Goal: Task Accomplishment & Management: Manage account settings

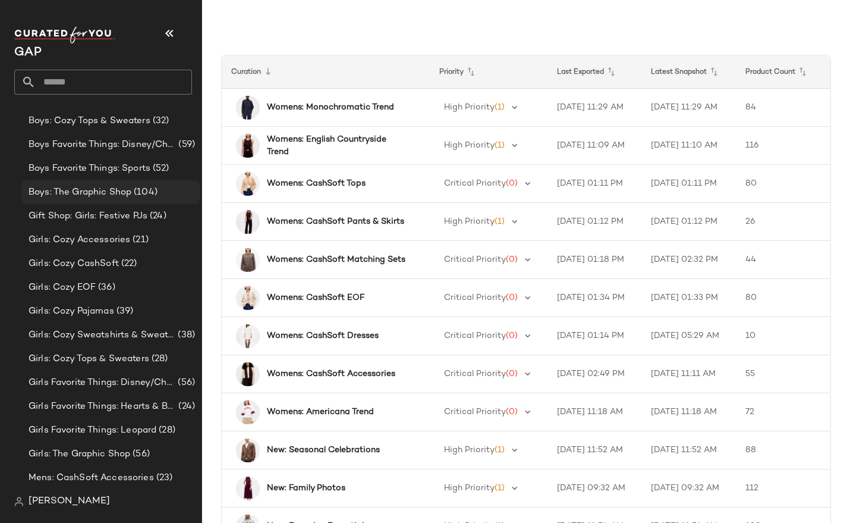
scroll to position [476, 0]
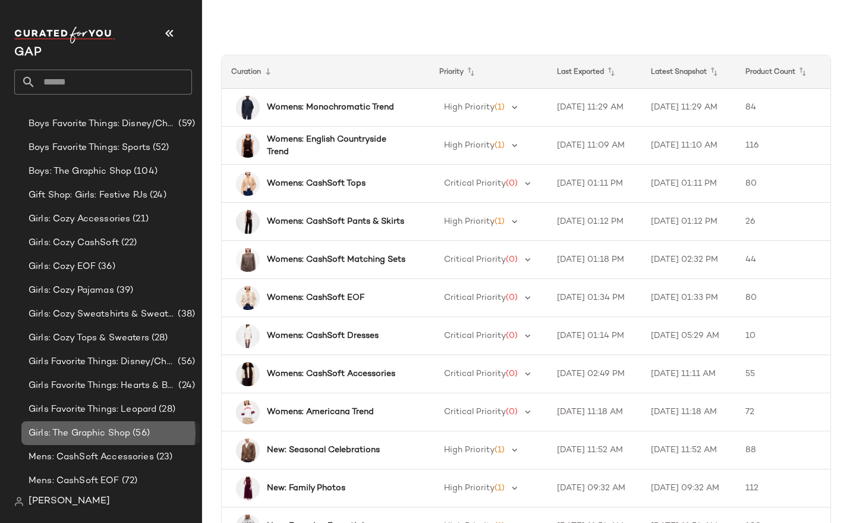
click at [119, 428] on span "Girls: The Graphic Shop" at bounding box center [80, 433] width 102 height 14
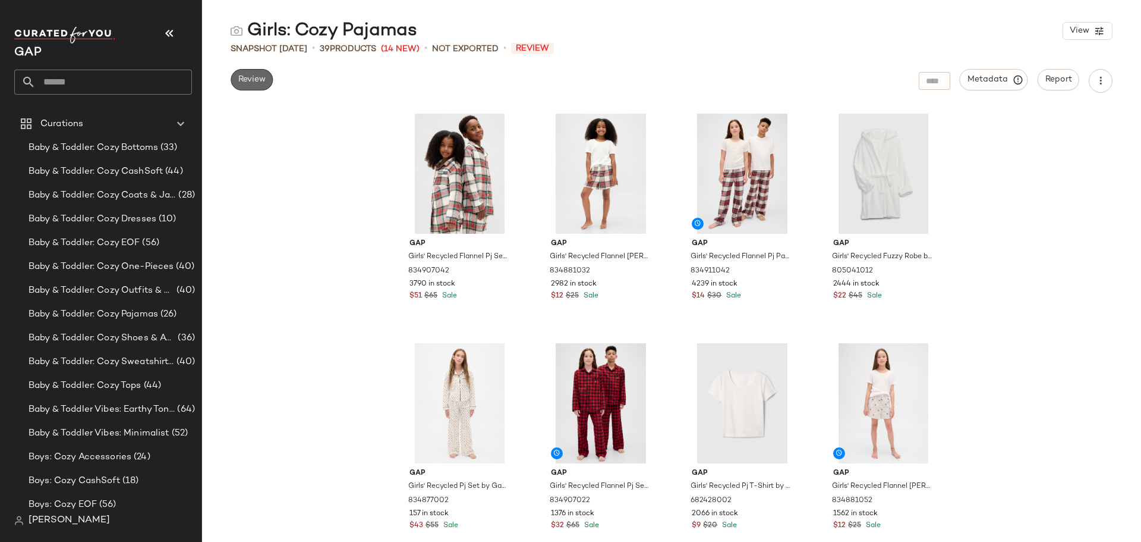
click at [264, 84] on span "Review" at bounding box center [252, 80] width 28 height 10
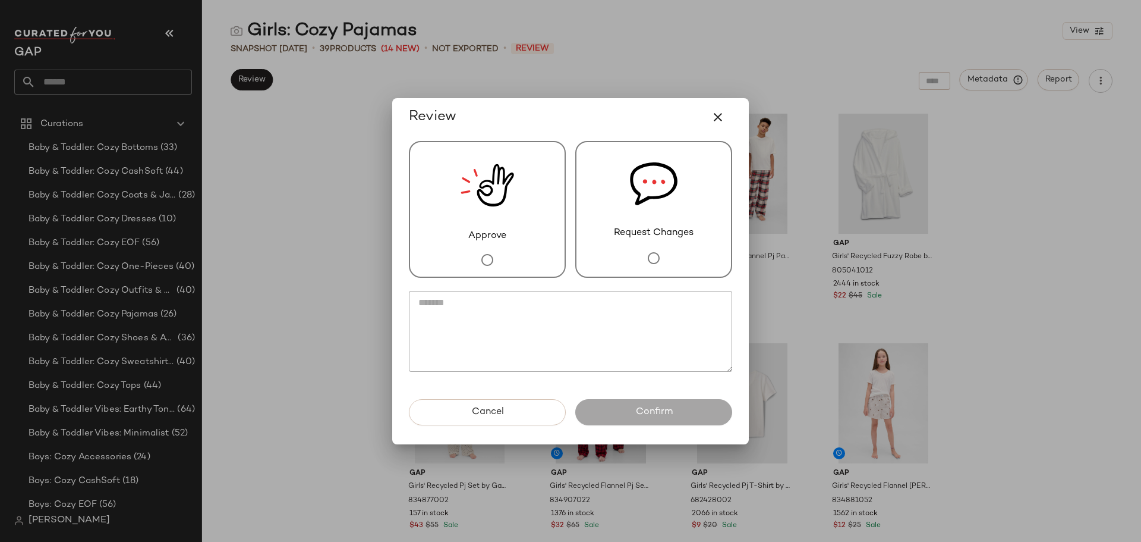
click at [502, 216] on img at bounding box center [488, 185] width 54 height 87
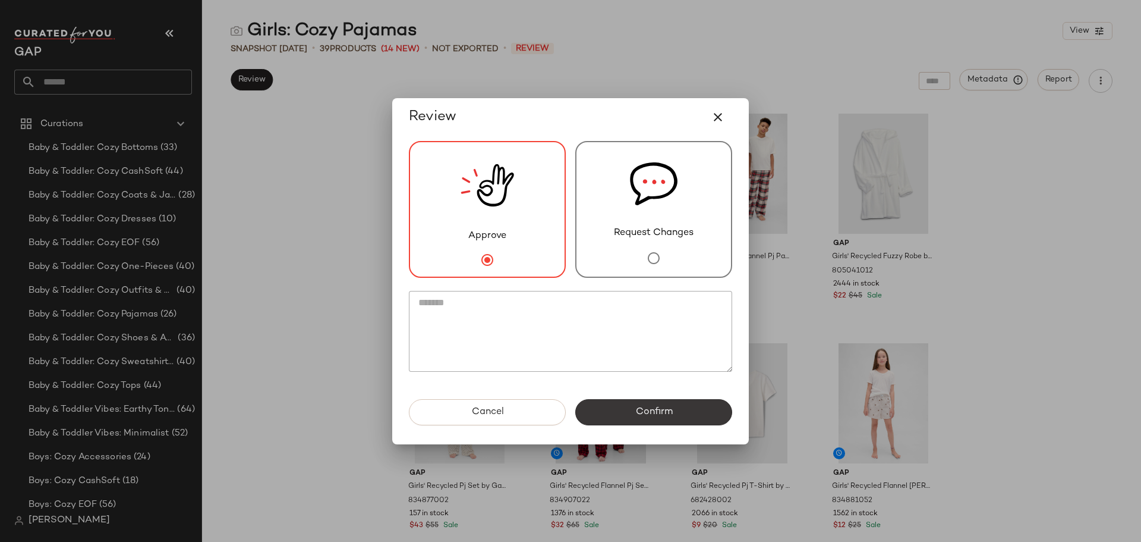
click at [669, 408] on span "Confirm" at bounding box center [653, 411] width 37 height 11
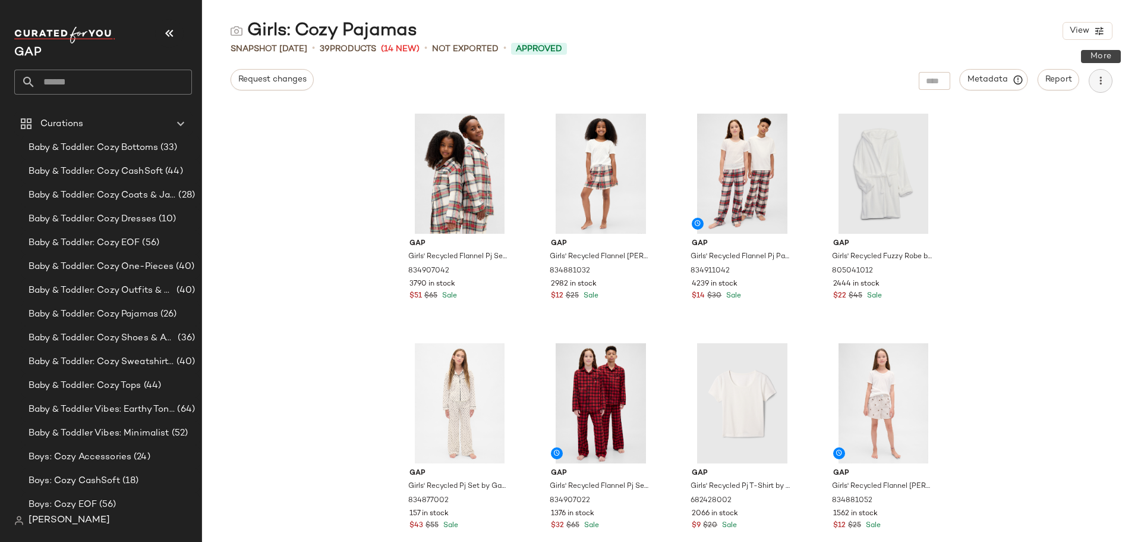
click at [850, 76] on icon "button" at bounding box center [1101, 81] width 12 height 12
click at [850, 115] on span "Download CSV" at bounding box center [1047, 115] width 112 height 12
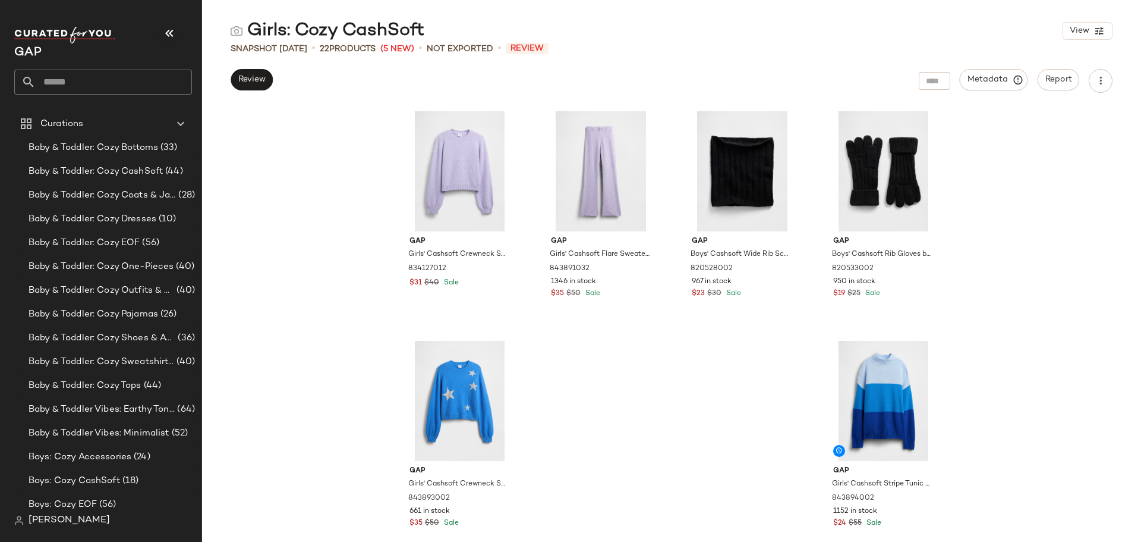
scroll to position [945, 0]
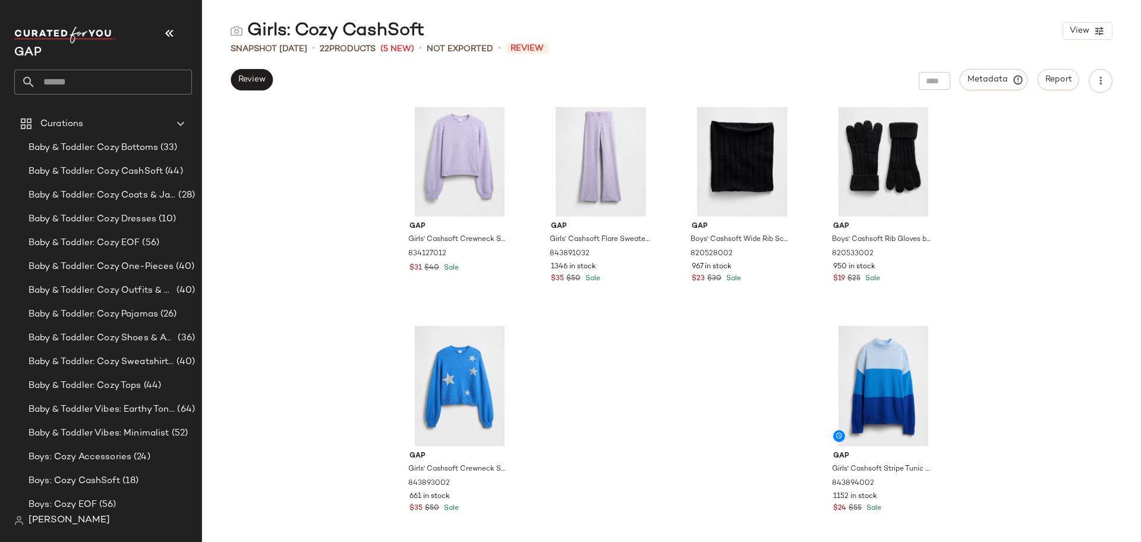
click at [285, 156] on div "Gap Girls' Cashsoft Leopard Beanie by Gap Leopard Size S/M 820532002 882 in sto…" at bounding box center [671, 324] width 939 height 435
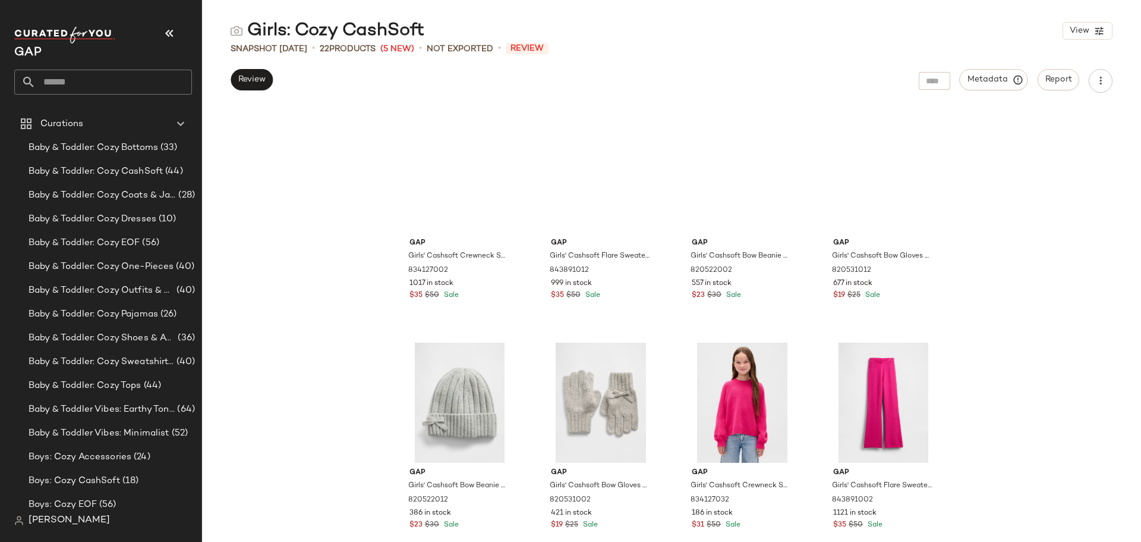
scroll to position [0, 0]
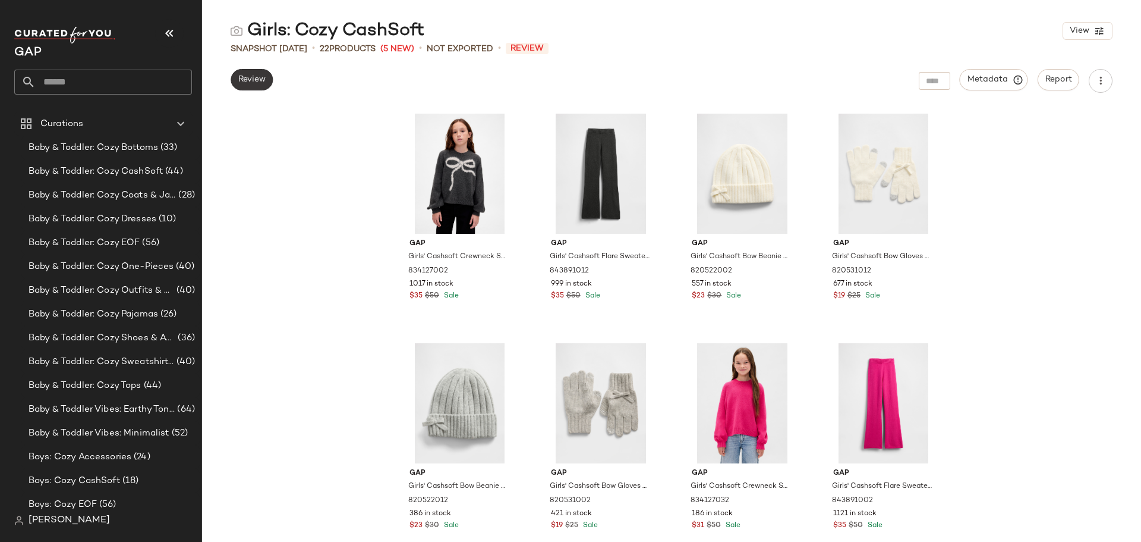
click at [251, 80] on span "Review" at bounding box center [252, 80] width 28 height 10
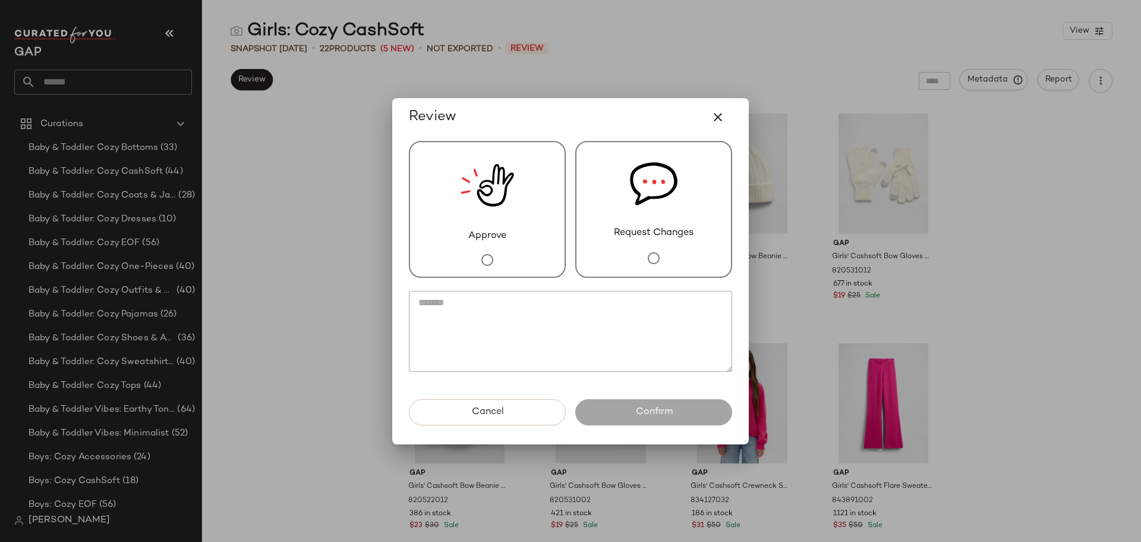
click at [522, 231] on div "Approve" at bounding box center [487, 209] width 157 height 137
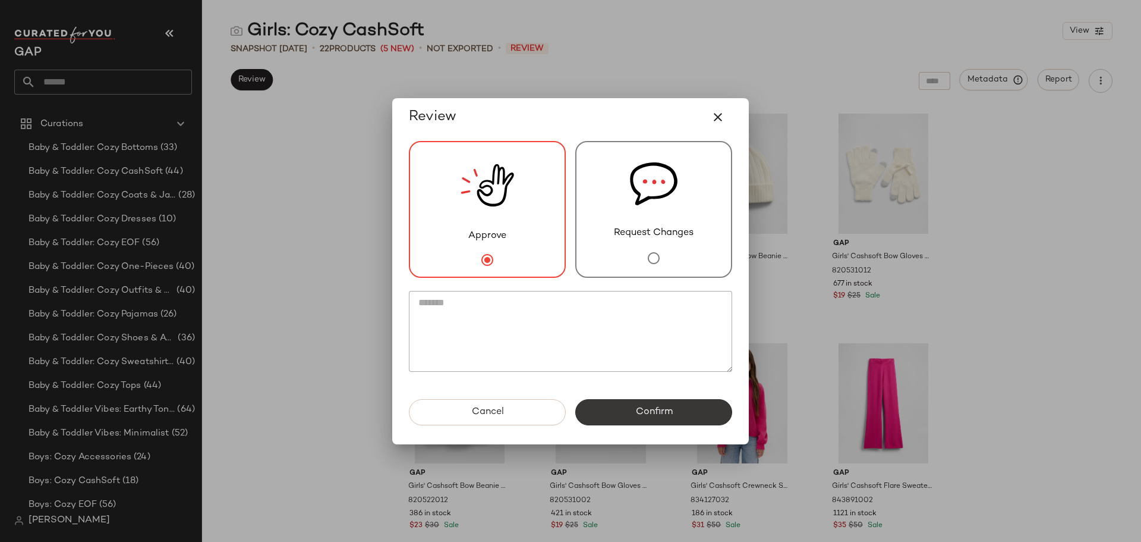
click at [657, 409] on span "Confirm" at bounding box center [653, 411] width 37 height 11
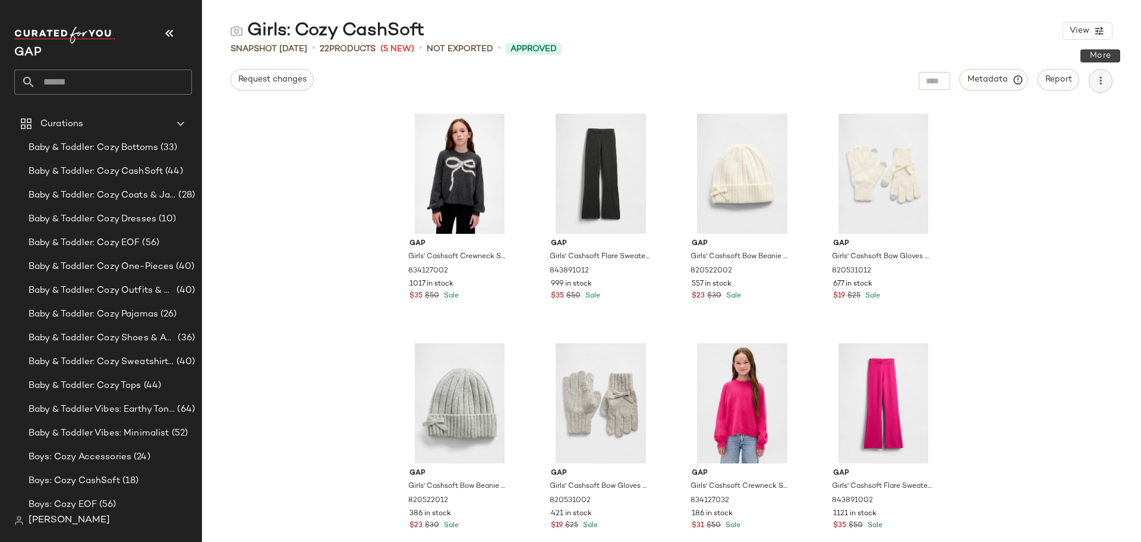
click at [1097, 83] on icon "button" at bounding box center [1101, 81] width 12 height 12
click at [1051, 112] on span "Download CSV" at bounding box center [1047, 115] width 112 height 12
click at [1104, 87] on button "button" at bounding box center [1101, 81] width 24 height 24
click at [256, 84] on span "Review" at bounding box center [252, 80] width 28 height 10
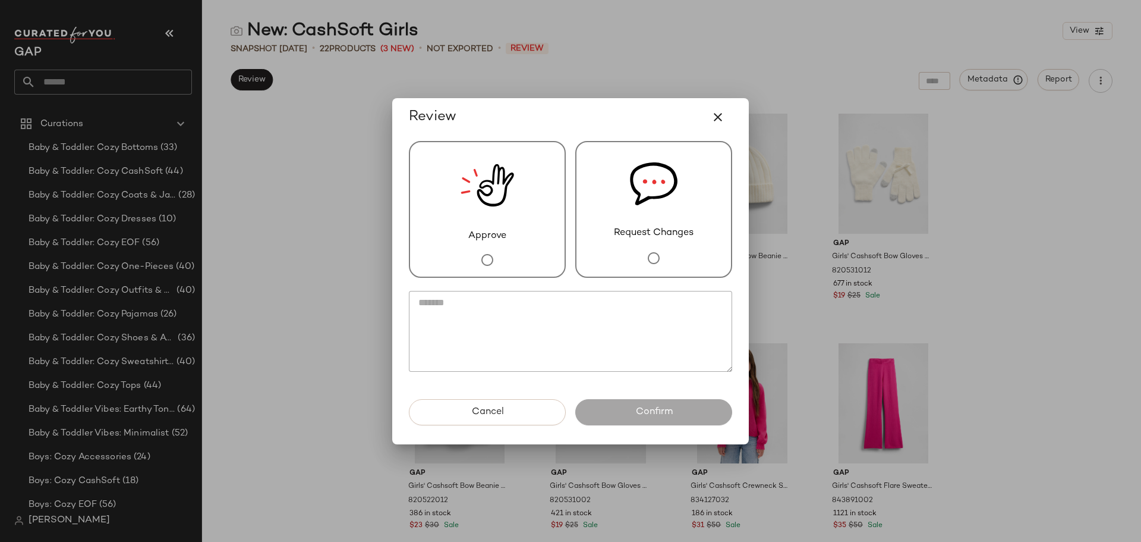
click at [451, 229] on div "Approve" at bounding box center [487, 209] width 157 height 137
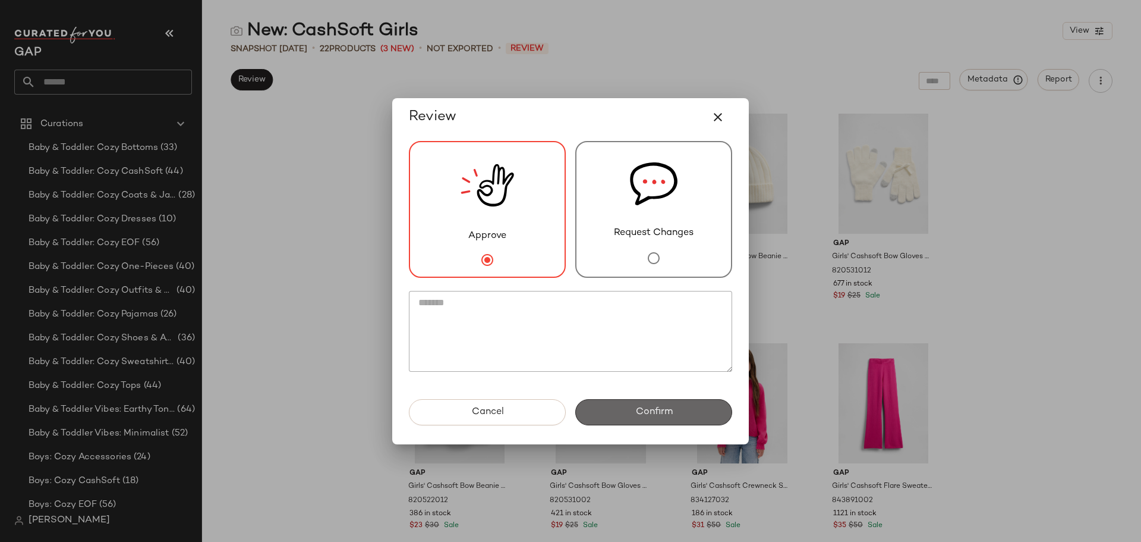
click at [669, 415] on span "Confirm" at bounding box center [653, 411] width 37 height 11
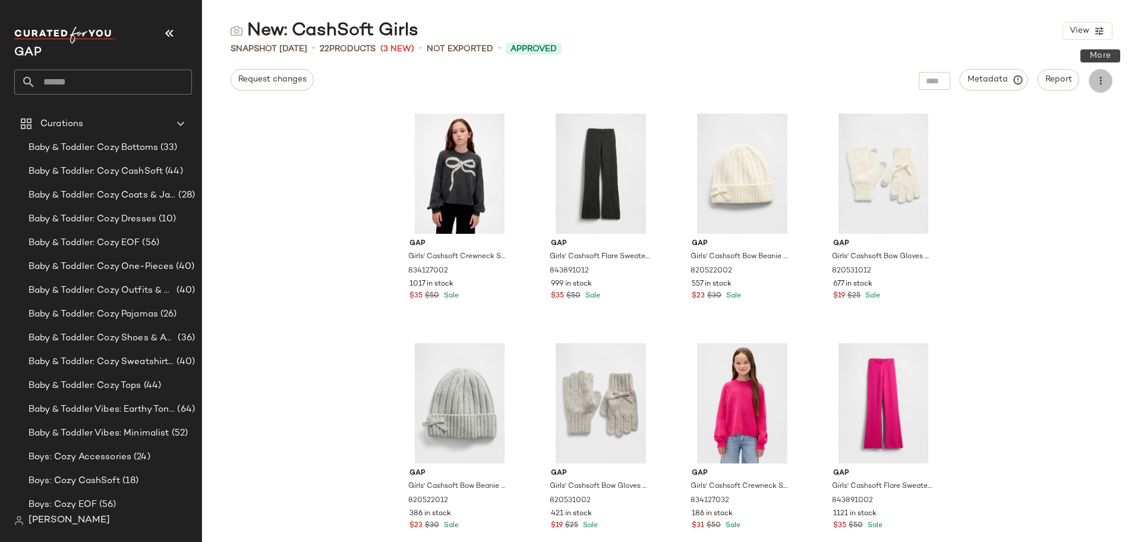
click at [1108, 83] on button "button" at bounding box center [1101, 81] width 24 height 24
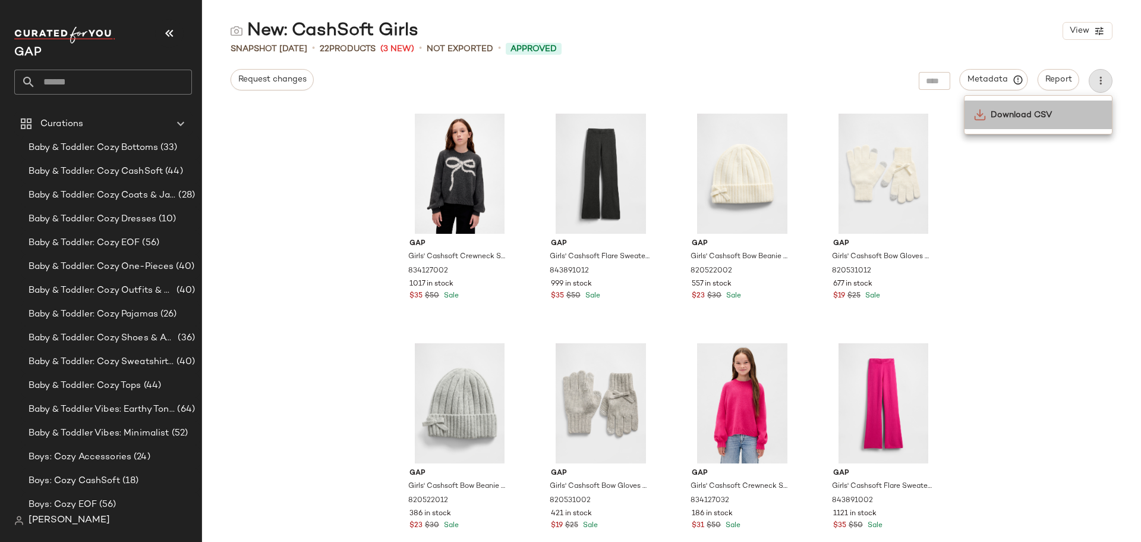
click at [1015, 112] on span "Download CSV" at bounding box center [1047, 115] width 112 height 12
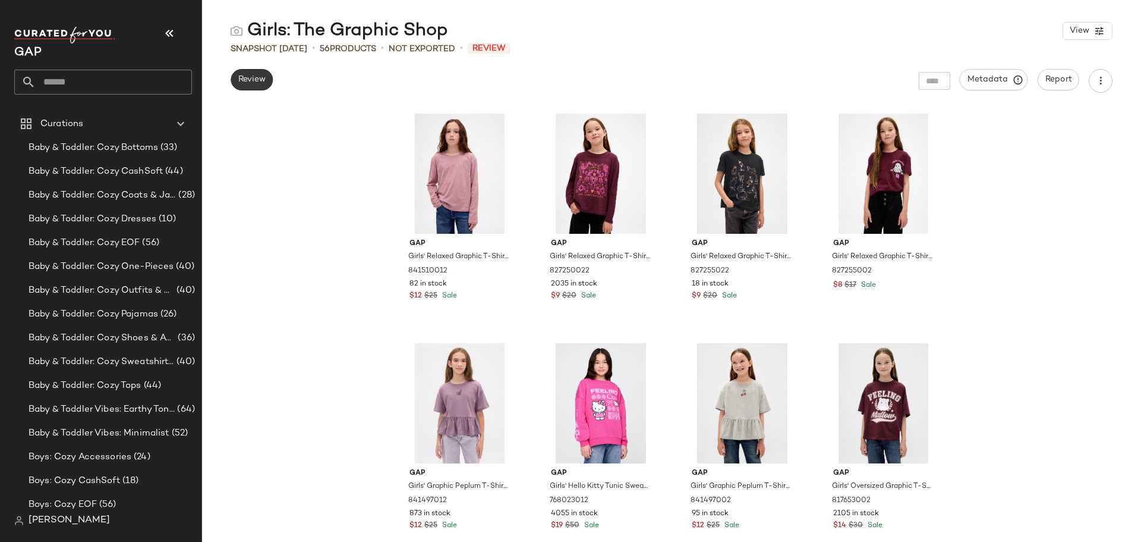
click at [256, 82] on span "Review" at bounding box center [252, 80] width 28 height 10
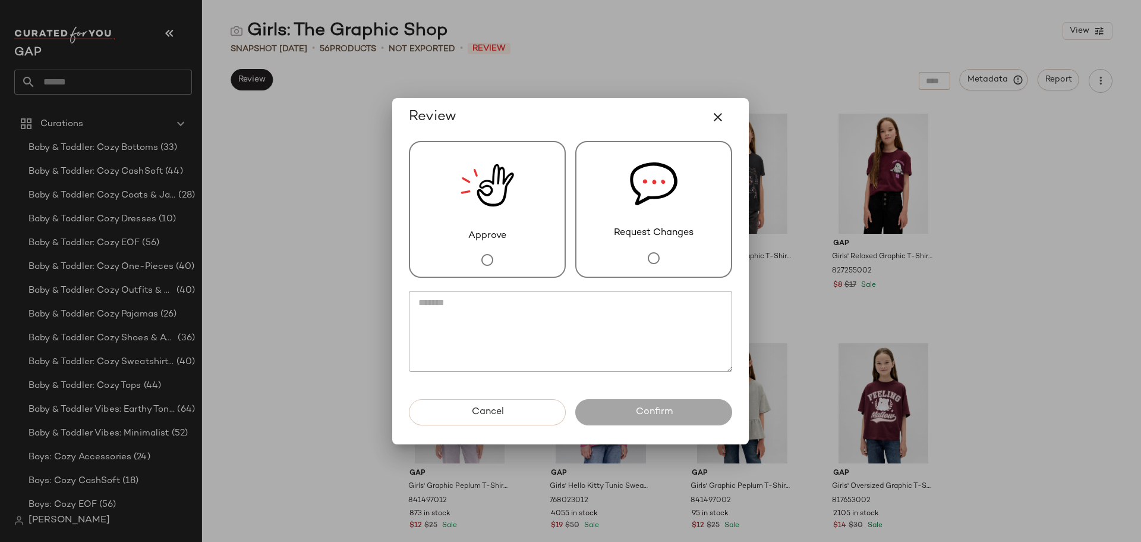
click at [514, 246] on div "Approve" at bounding box center [487, 209] width 157 height 137
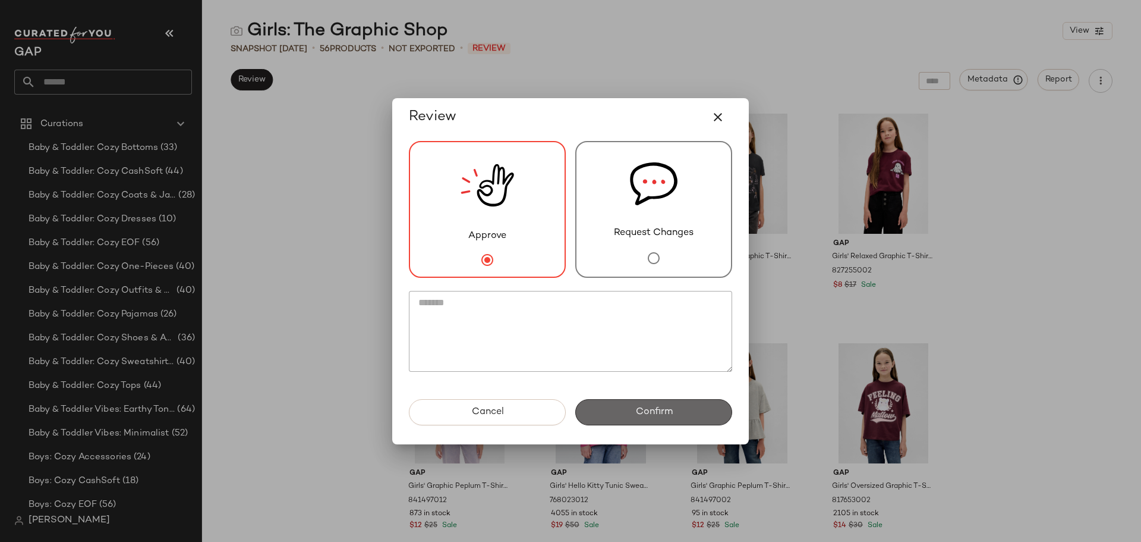
click at [674, 413] on button "Confirm" at bounding box center [653, 412] width 157 height 26
click at [1080, 203] on div at bounding box center [570, 271] width 1141 height 542
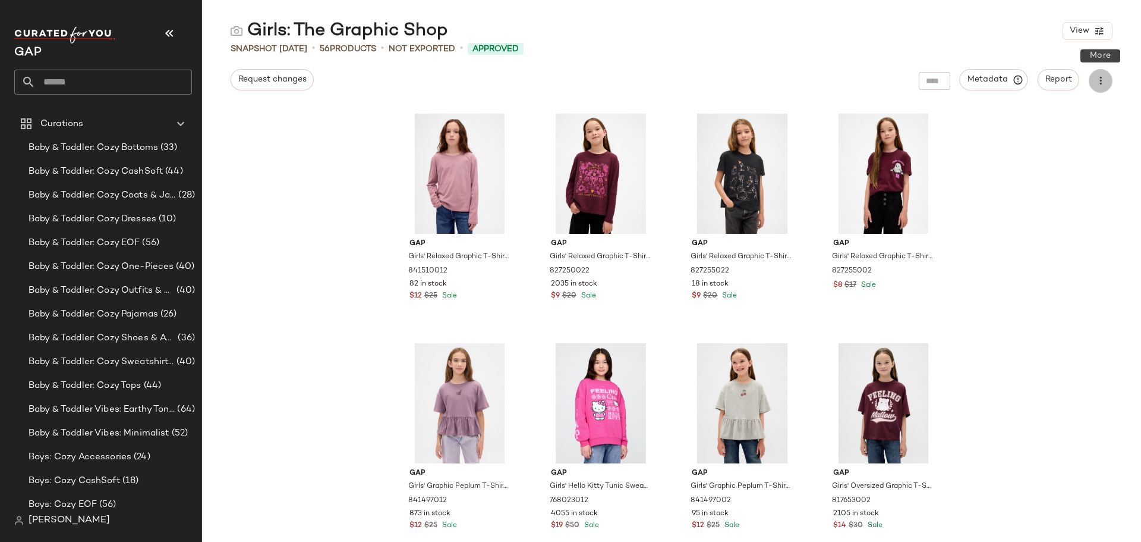
click at [1100, 80] on icon "button" at bounding box center [1101, 81] width 12 height 12
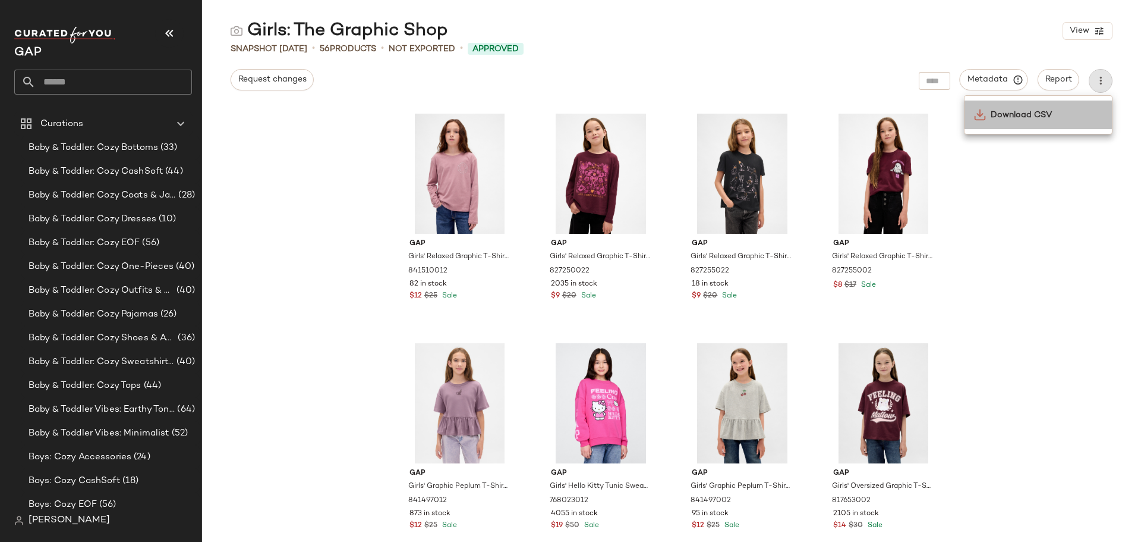
click at [1015, 116] on span "Download CSV" at bounding box center [1047, 115] width 112 height 12
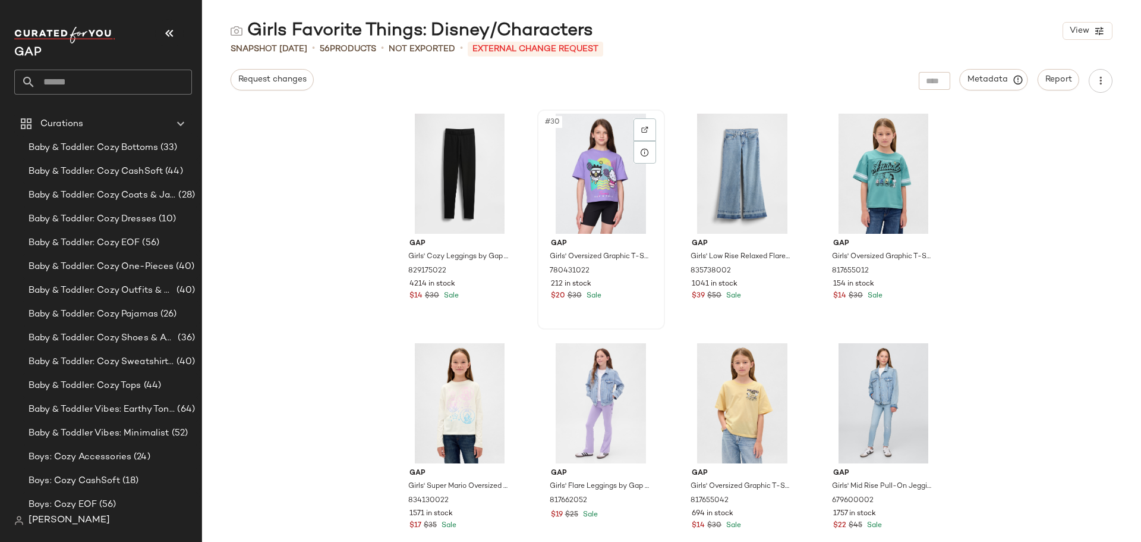
scroll to position [1615, 0]
click at [640, 154] on icon at bounding box center [645, 154] width 10 height 10
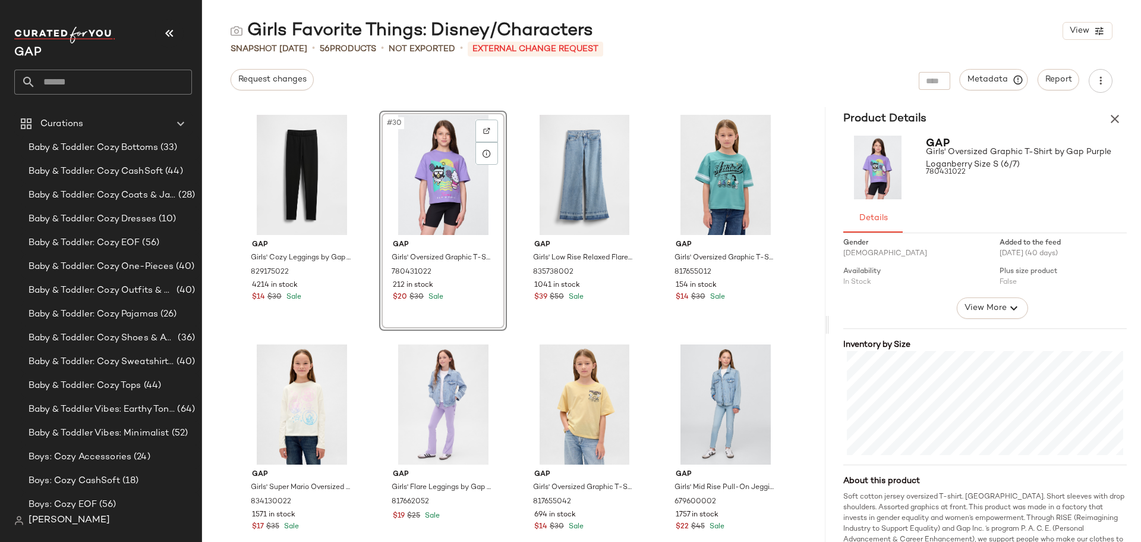
scroll to position [71, 0]
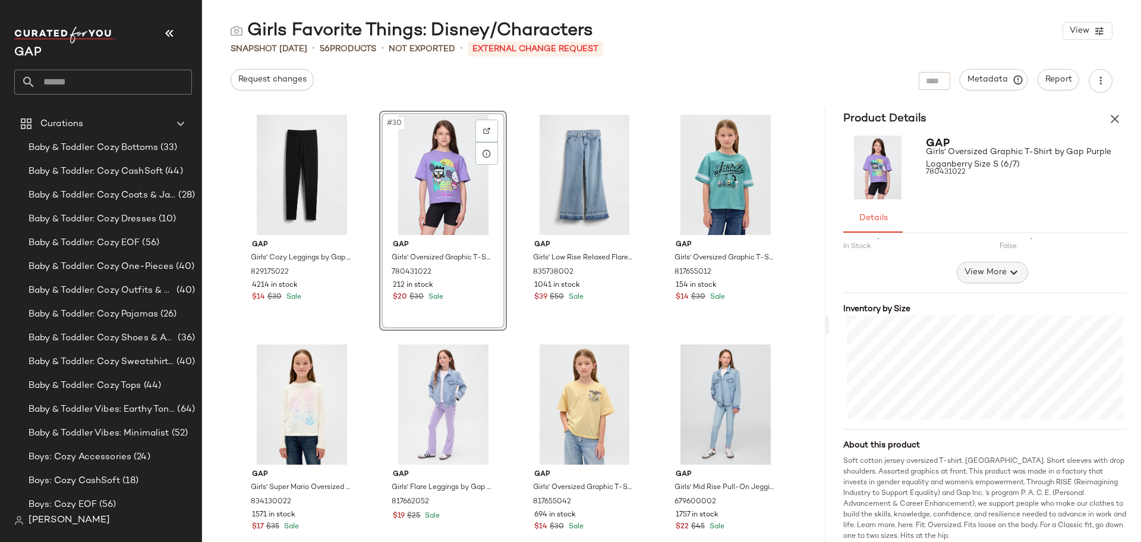
click at [992, 272] on span "View More" at bounding box center [985, 272] width 43 height 14
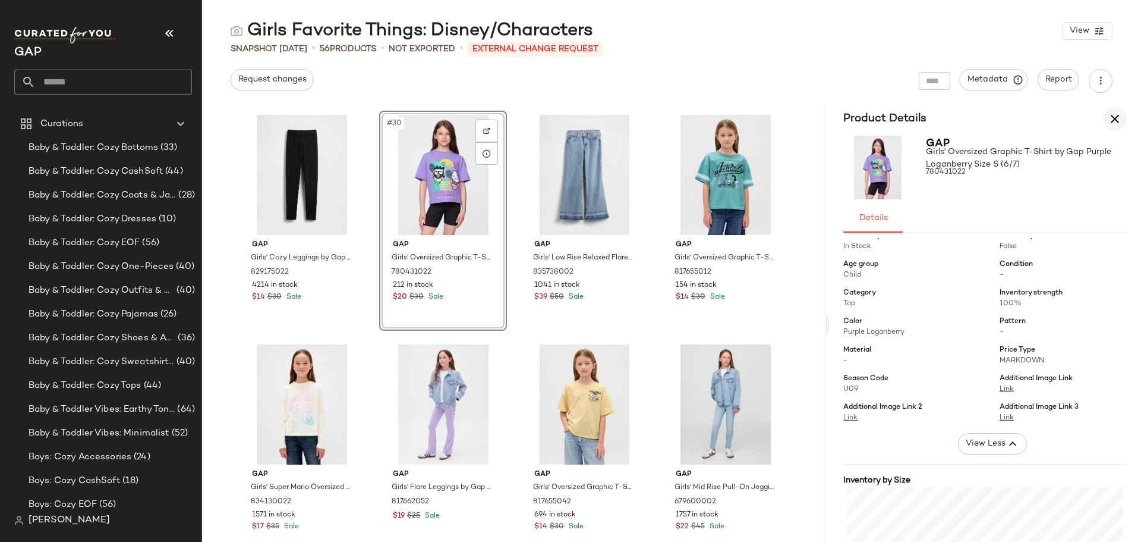
click at [1112, 118] on icon "button" at bounding box center [1115, 119] width 14 height 14
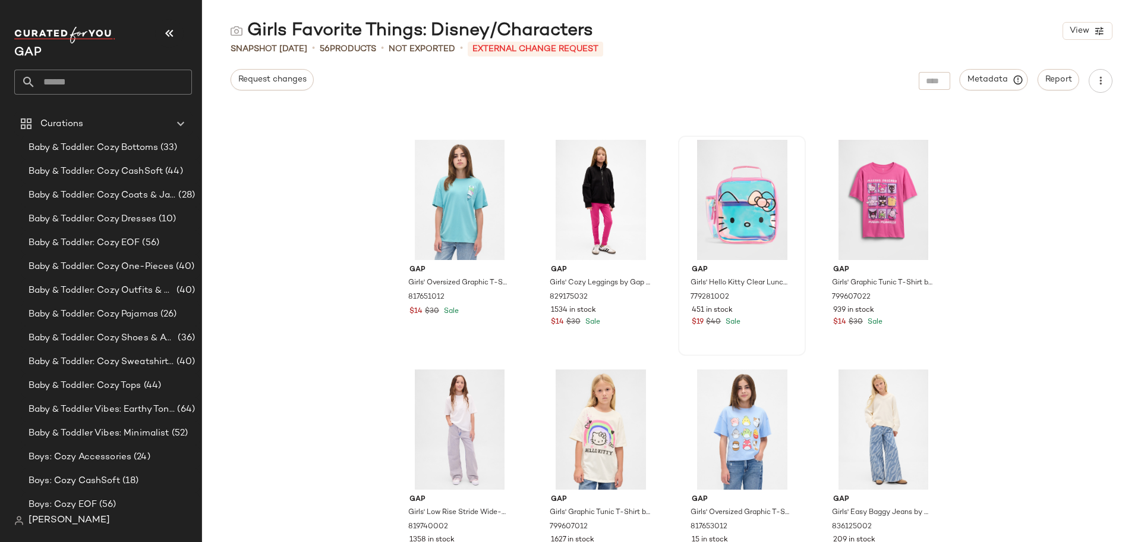
scroll to position [2269, 0]
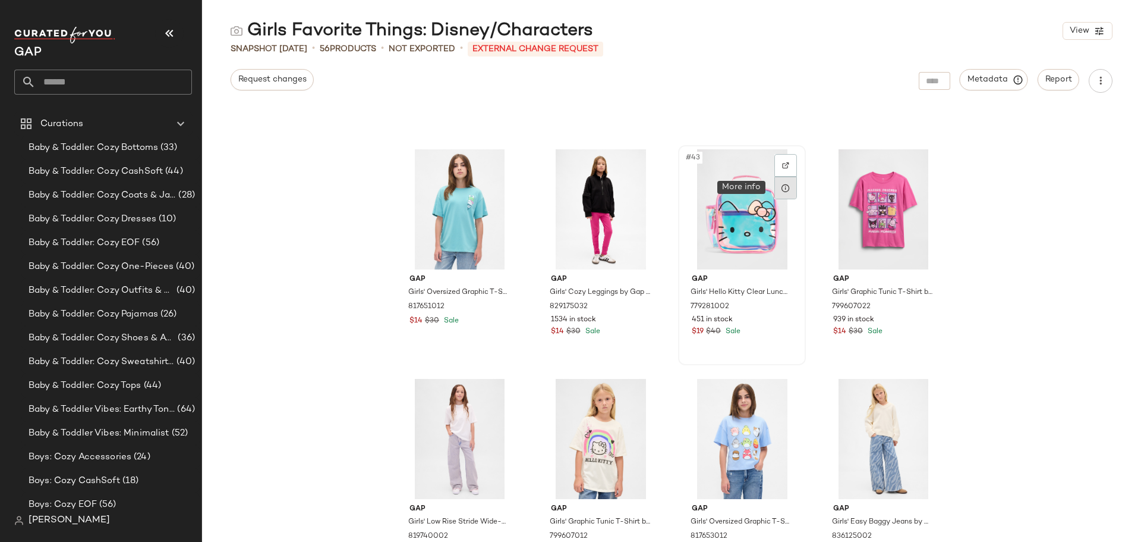
click at [784, 185] on icon at bounding box center [786, 188] width 10 height 10
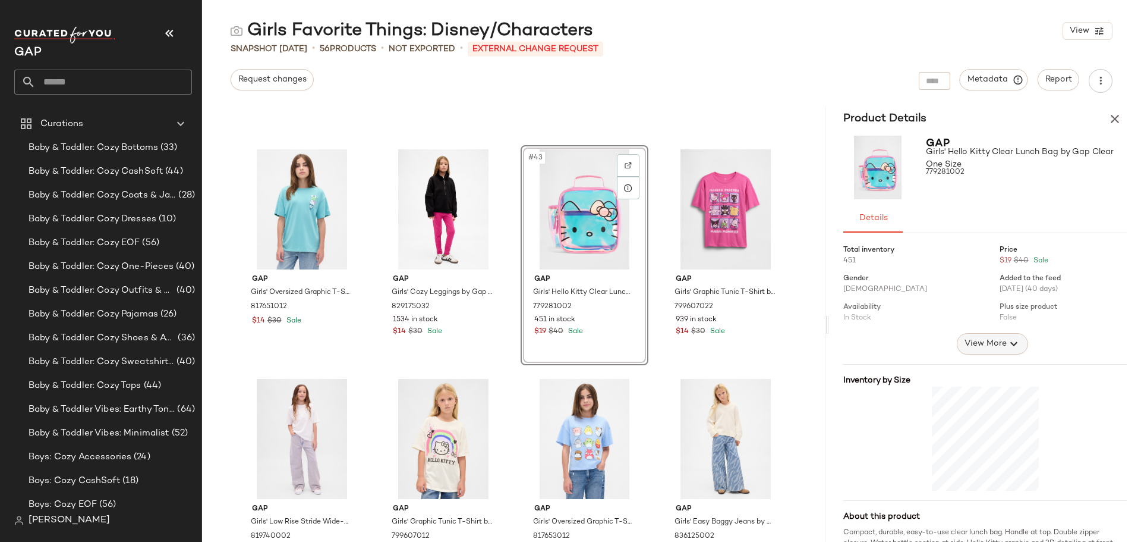
click at [987, 351] on button "View More" at bounding box center [992, 343] width 71 height 21
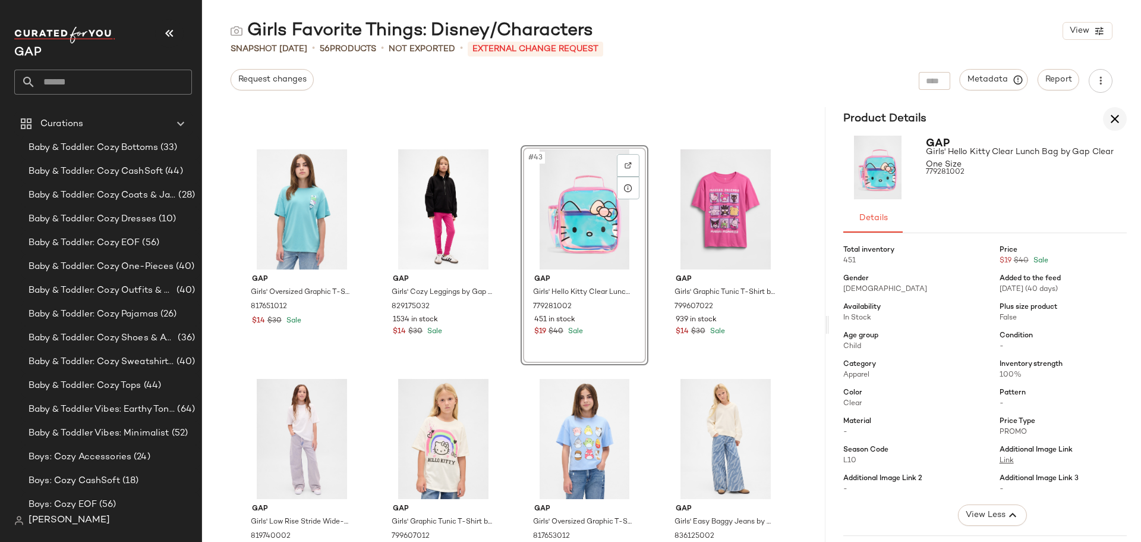
click at [1114, 117] on icon "button" at bounding box center [1115, 119] width 14 height 14
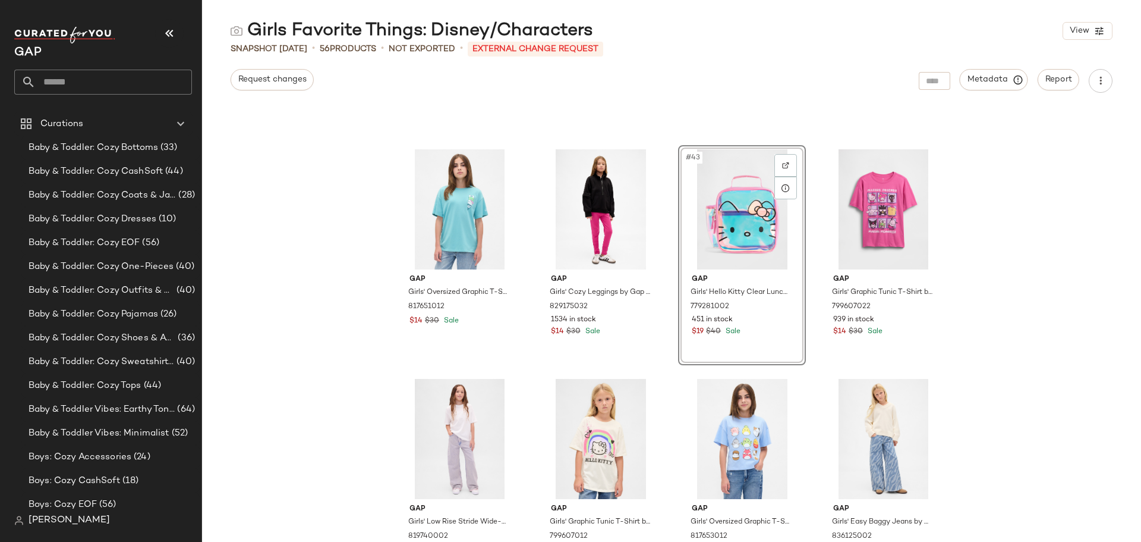
click at [328, 396] on div "Gap Girls' Oversized Graphic T-Shirt by Gap Frostbitten Blue Size S (6/7) 81765…" at bounding box center [671, 324] width 939 height 435
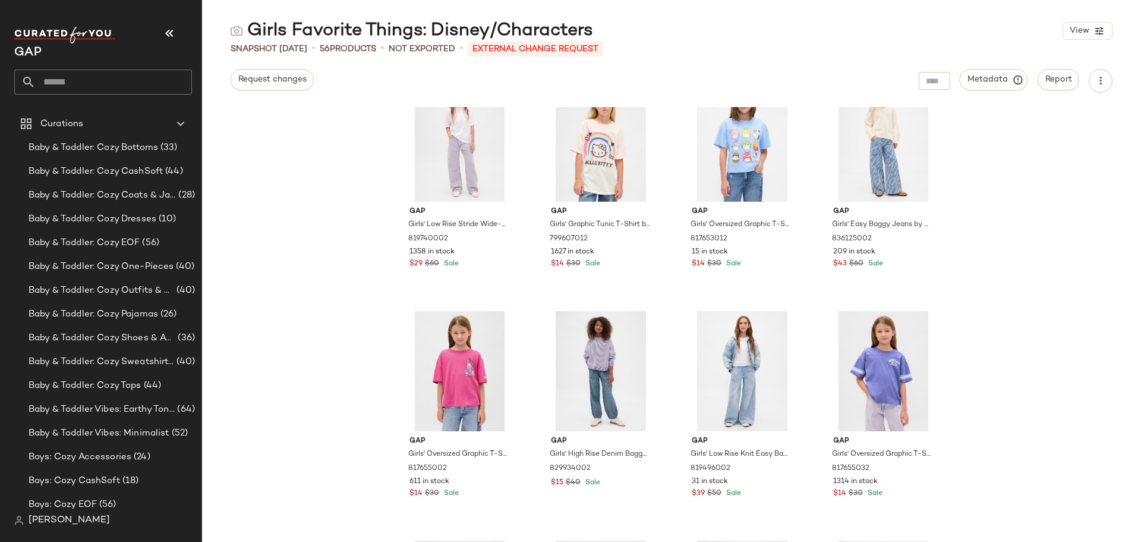
scroll to position [2781, 0]
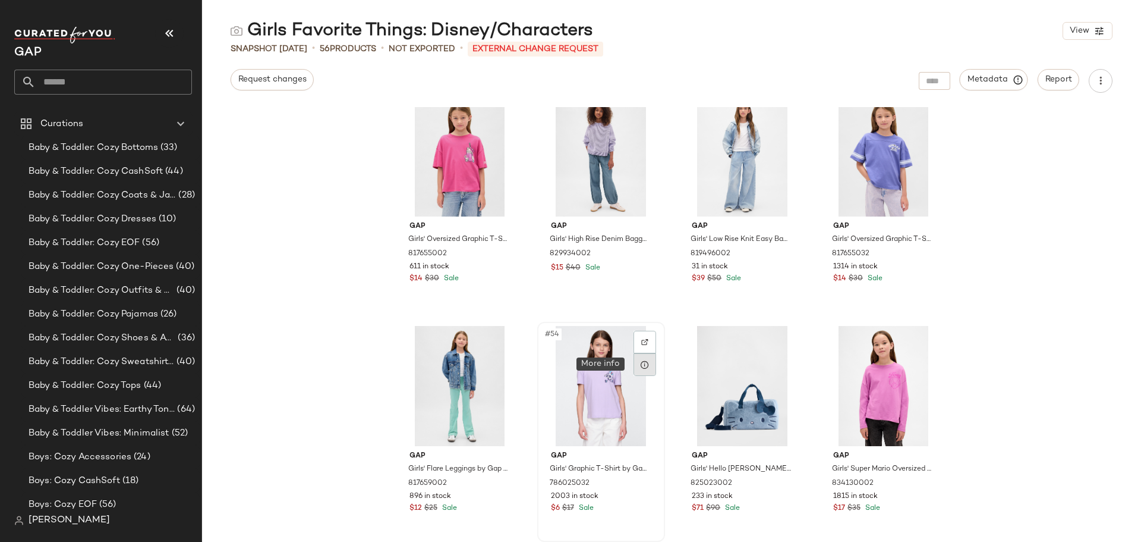
click at [640, 369] on icon at bounding box center [645, 365] width 10 height 10
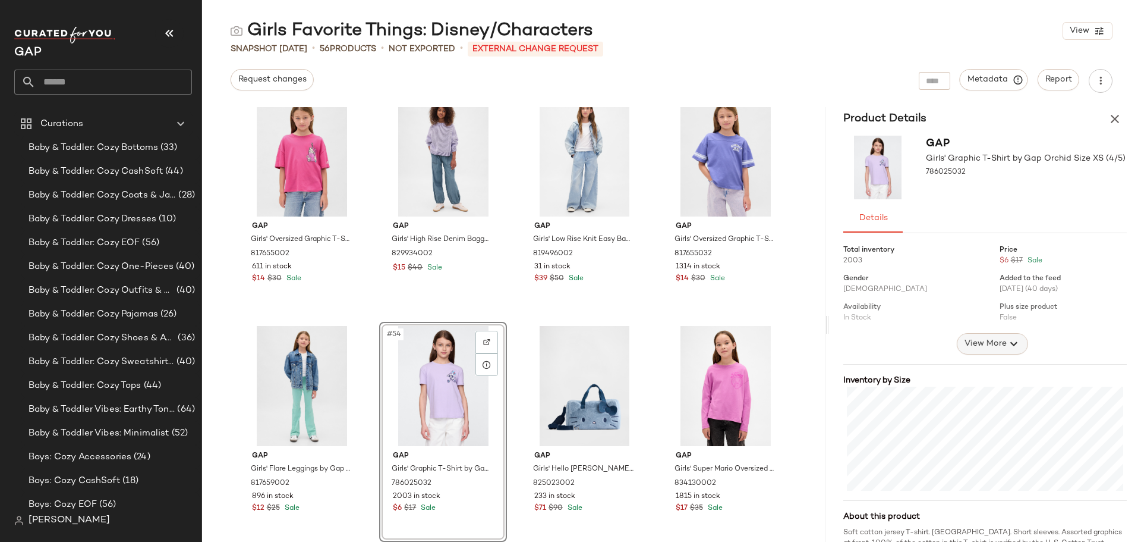
click at [985, 345] on span "View More" at bounding box center [985, 343] width 43 height 14
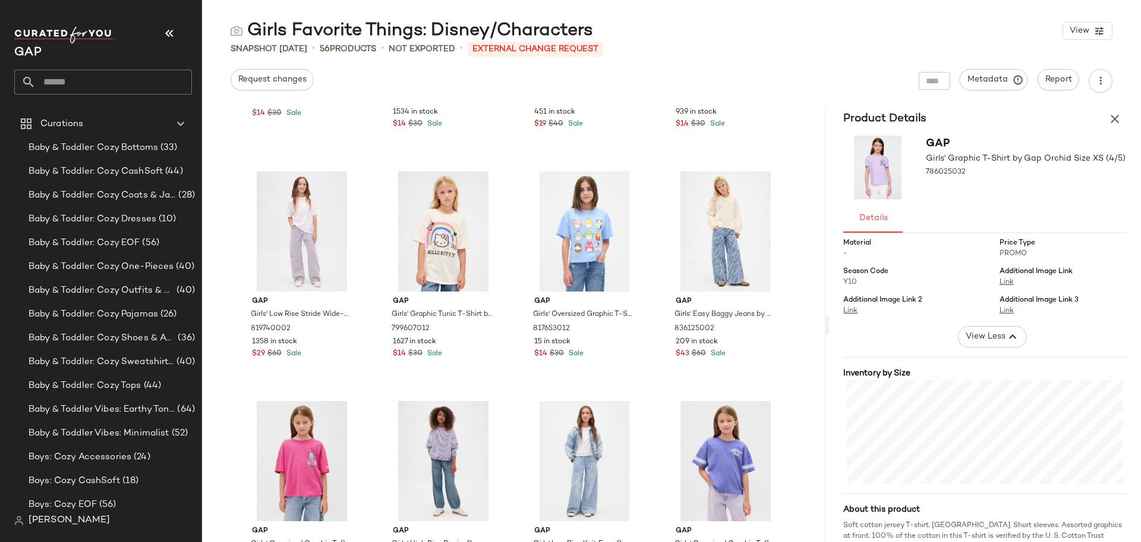
scroll to position [2364, 0]
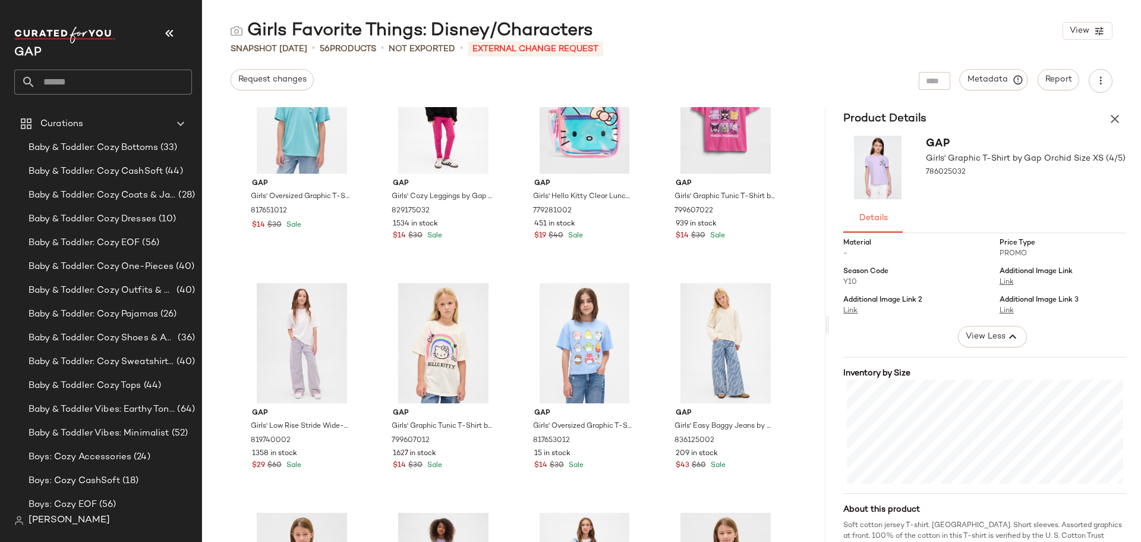
drag, startPoint x: 1113, startPoint y: 115, endPoint x: 1094, endPoint y: 121, distance: 20.1
click at [1113, 115] on icon "button" at bounding box center [1115, 119] width 14 height 14
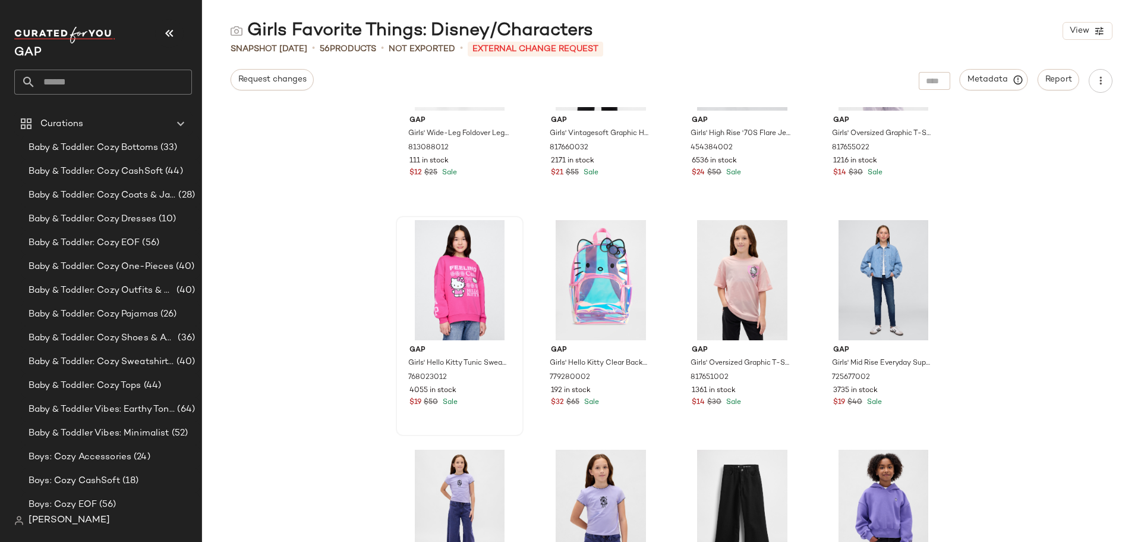
scroll to position [366, 0]
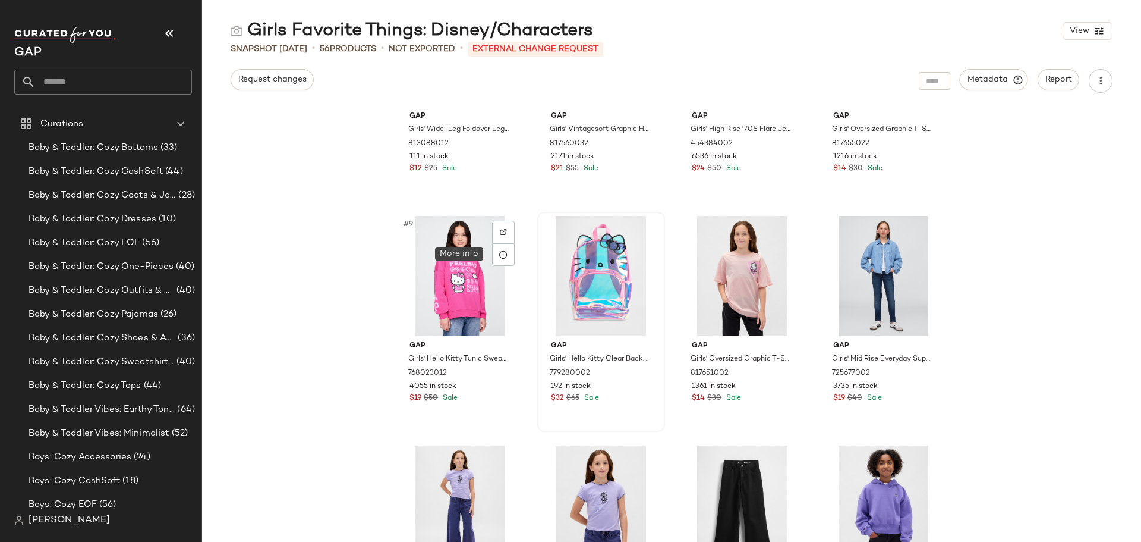
click at [507, 259] on div at bounding box center [503, 254] width 23 height 23
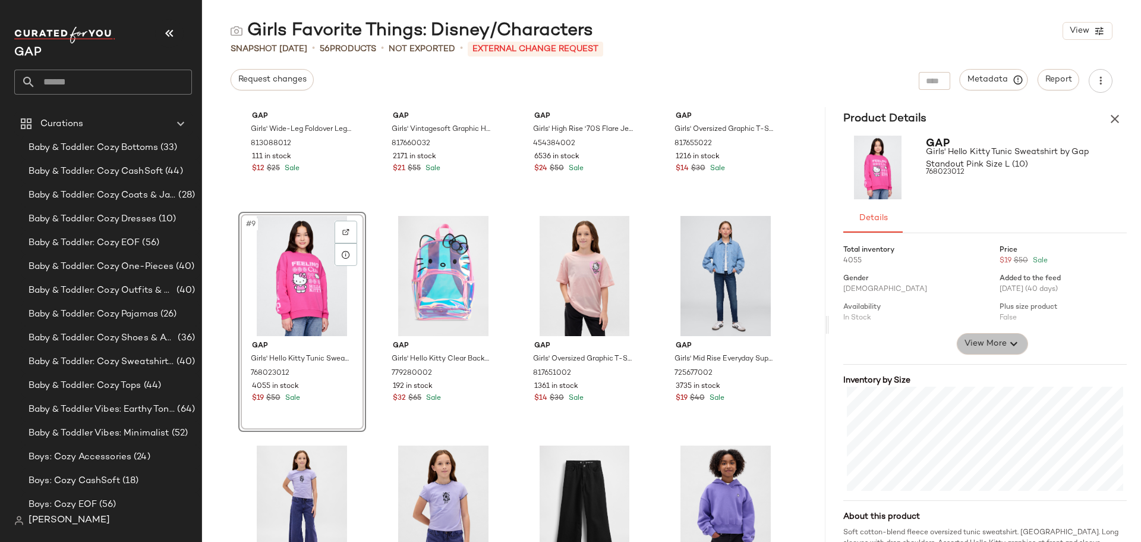
click at [977, 343] on span "View More" at bounding box center [985, 343] width 43 height 14
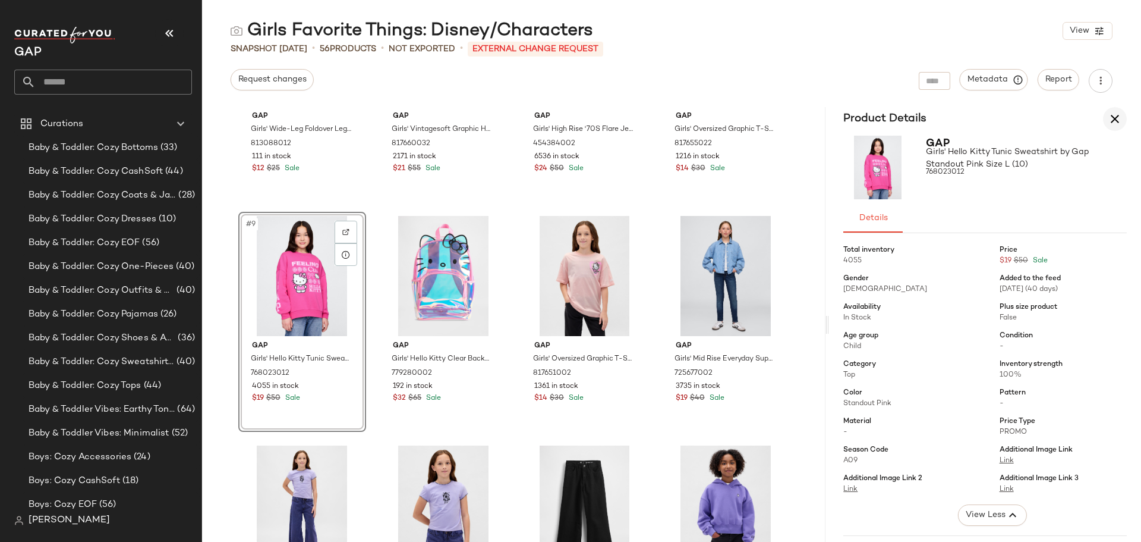
click at [1113, 114] on icon "button" at bounding box center [1115, 119] width 14 height 14
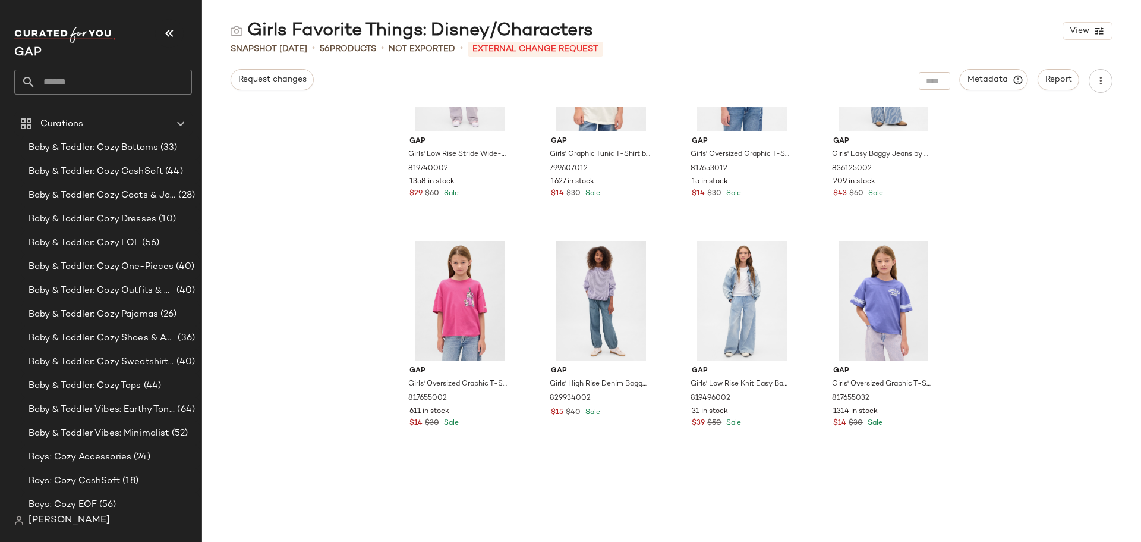
scroll to position [2781, 0]
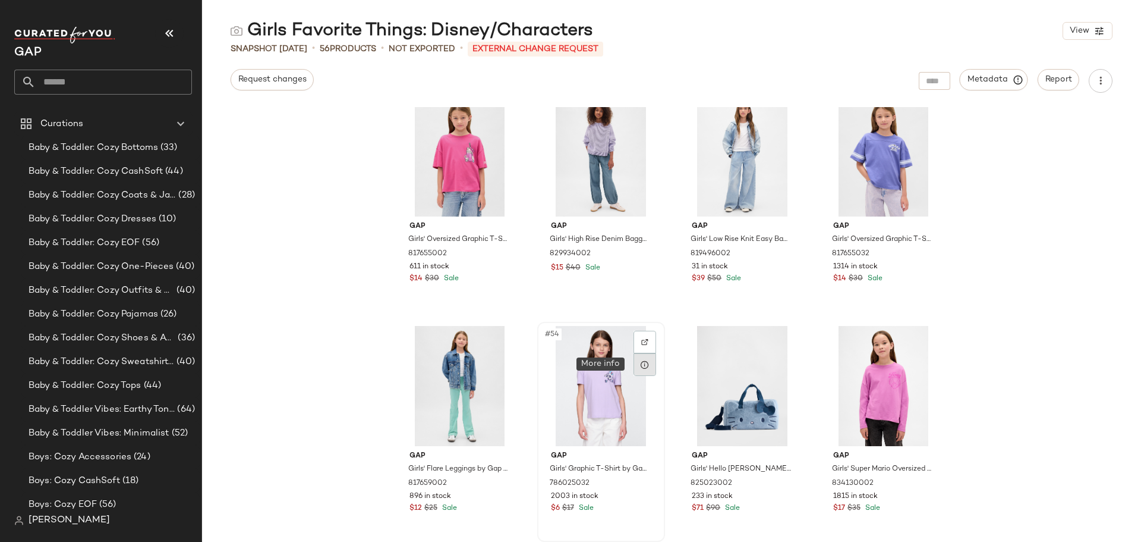
click at [642, 368] on icon at bounding box center [645, 365] width 10 height 10
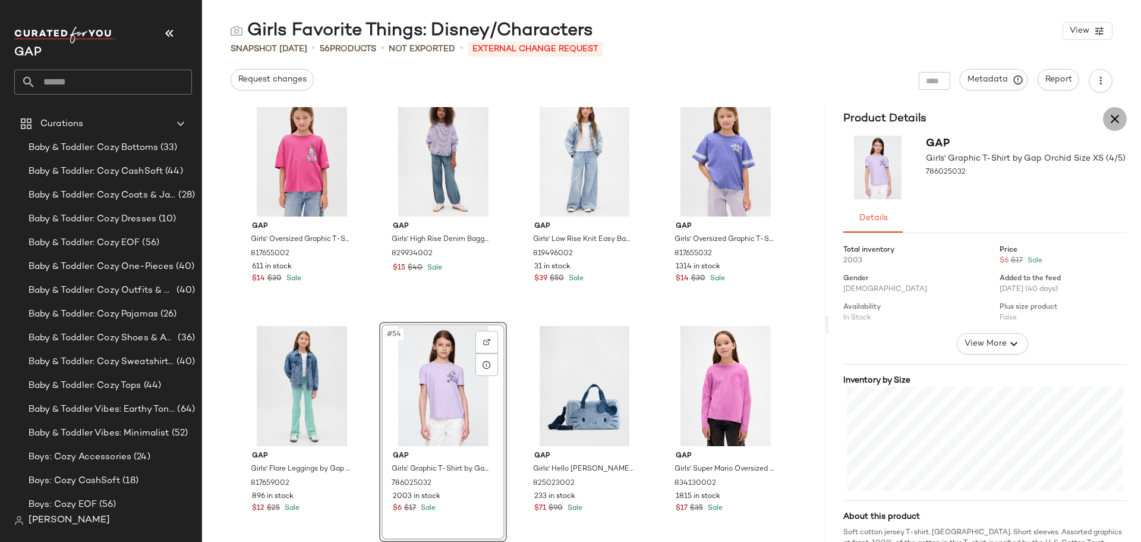
click at [1115, 117] on icon "button" at bounding box center [1115, 119] width 14 height 14
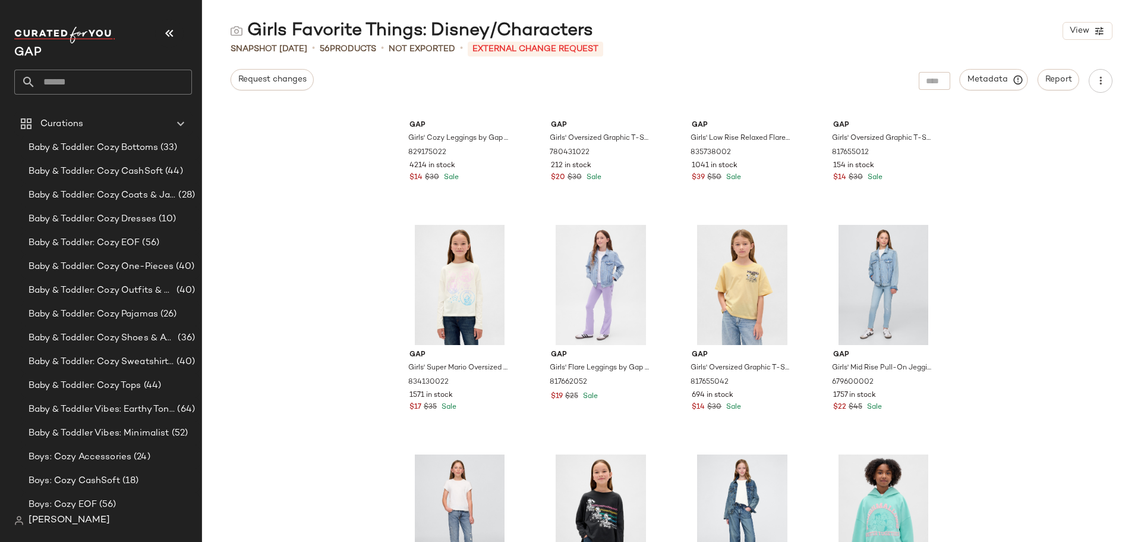
scroll to position [1710, 0]
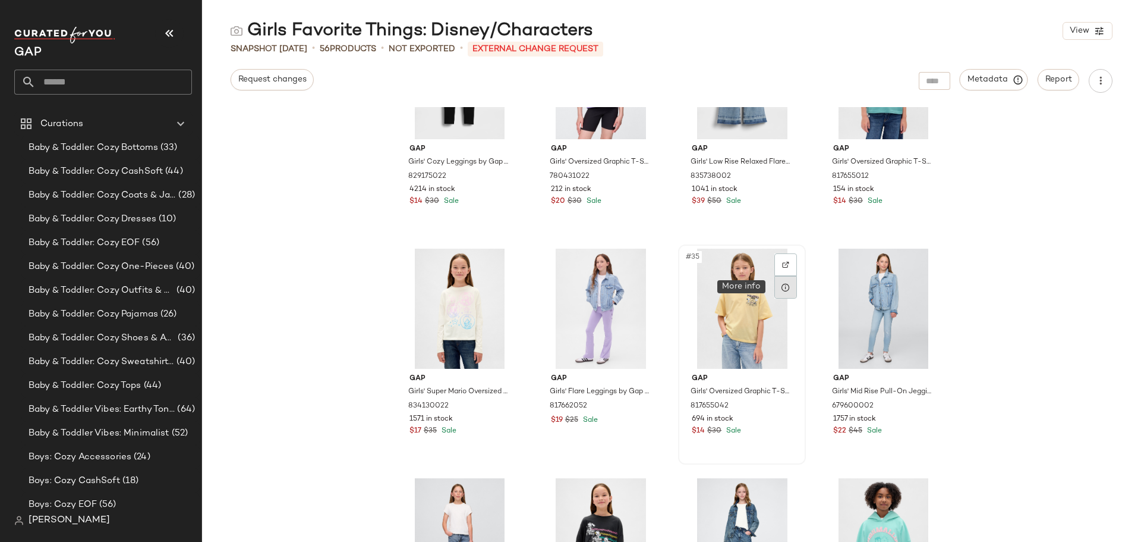
click at [781, 286] on icon at bounding box center [786, 287] width 10 height 10
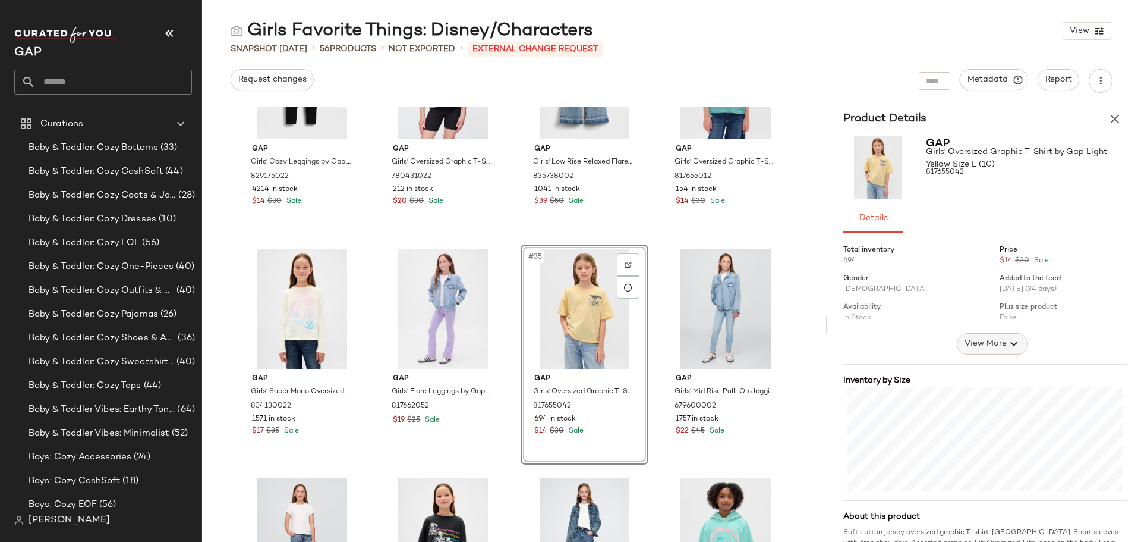
click at [1007, 343] on icon "button" at bounding box center [1014, 343] width 14 height 14
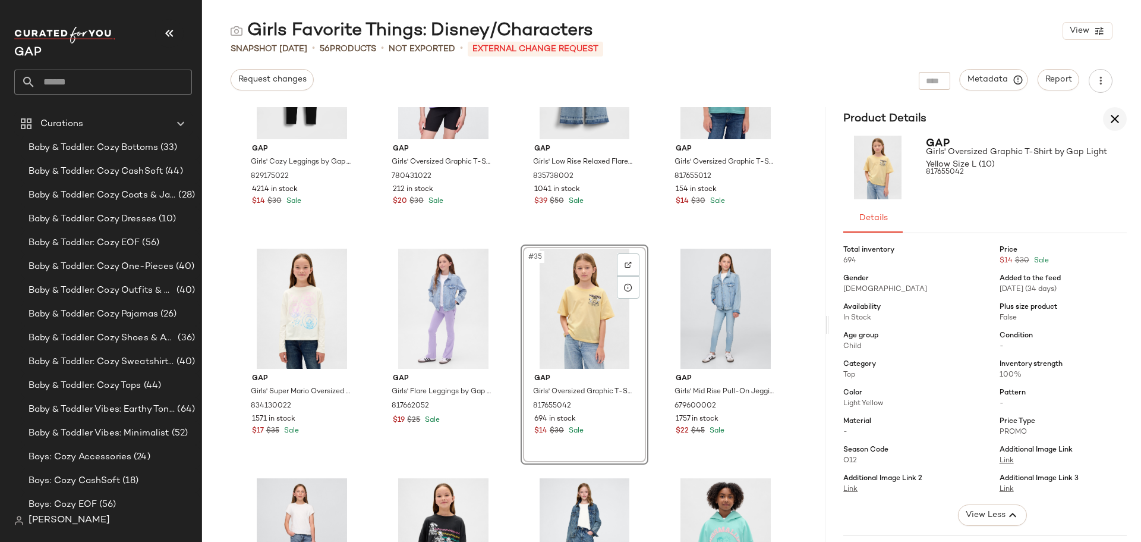
click at [1115, 110] on button "button" at bounding box center [1115, 119] width 24 height 24
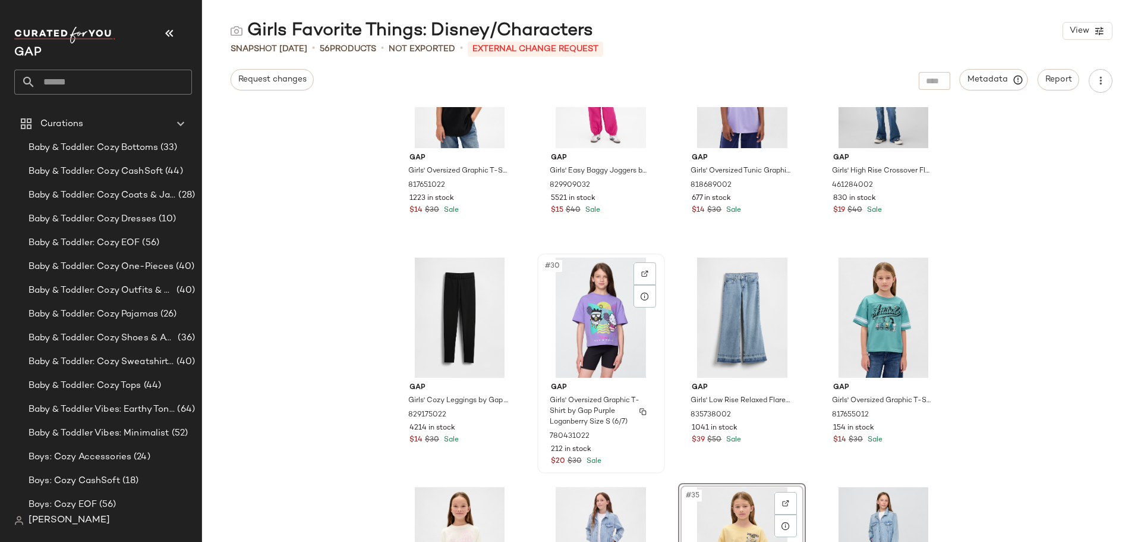
scroll to position [1473, 0]
click at [647, 297] on div at bounding box center [645, 295] width 23 height 23
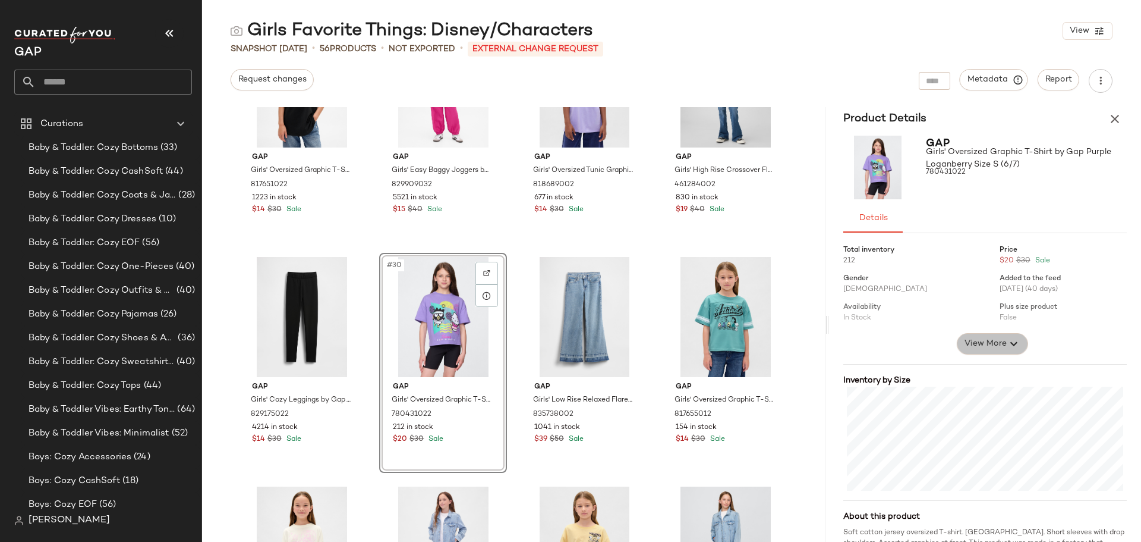
click at [993, 335] on button "View More" at bounding box center [992, 343] width 71 height 21
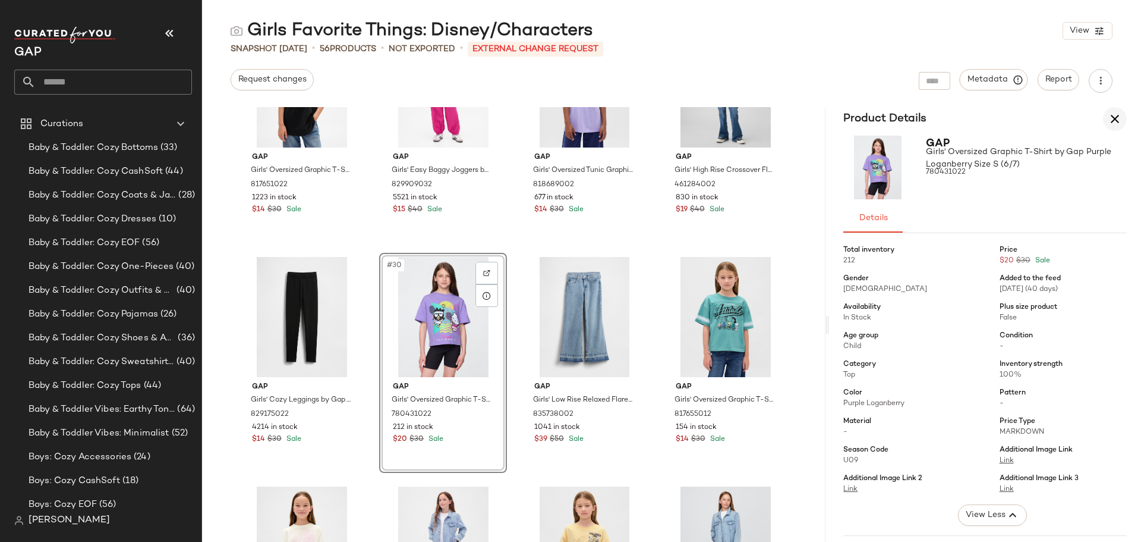
click at [1113, 118] on icon "button" at bounding box center [1115, 119] width 14 height 14
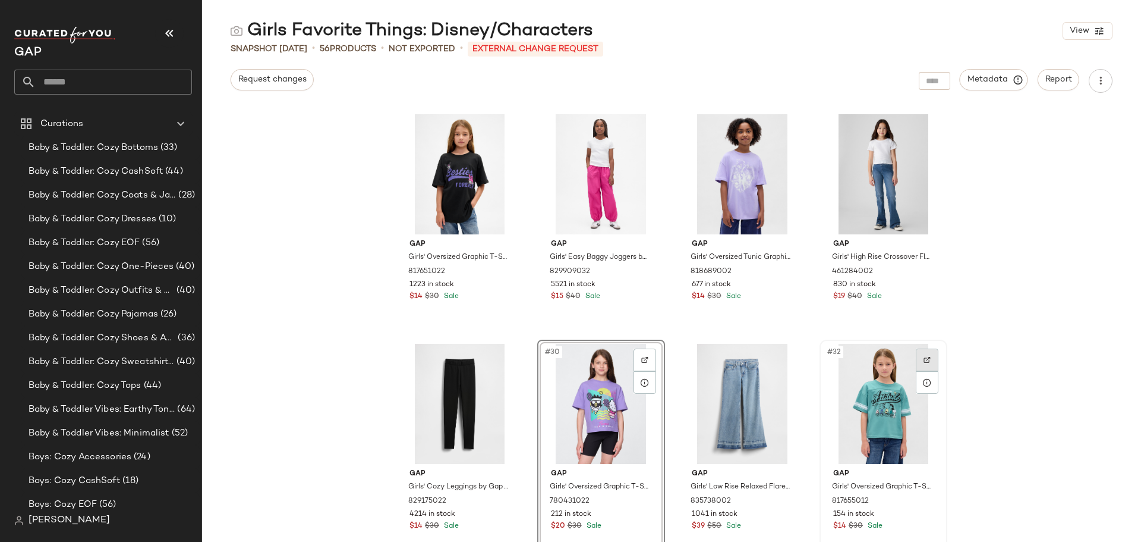
scroll to position [1294, 0]
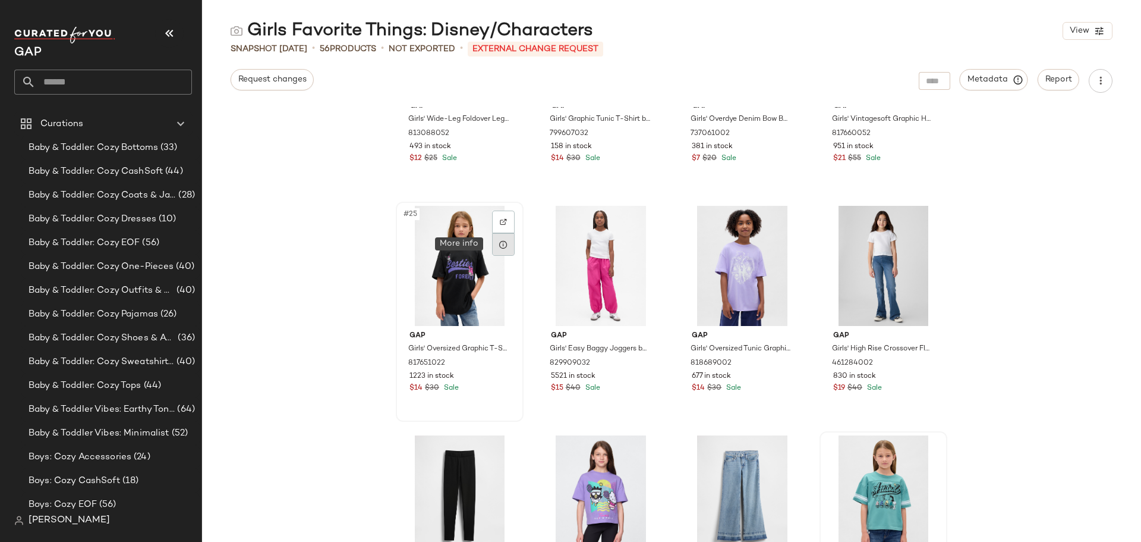
click at [499, 246] on icon at bounding box center [504, 245] width 10 height 10
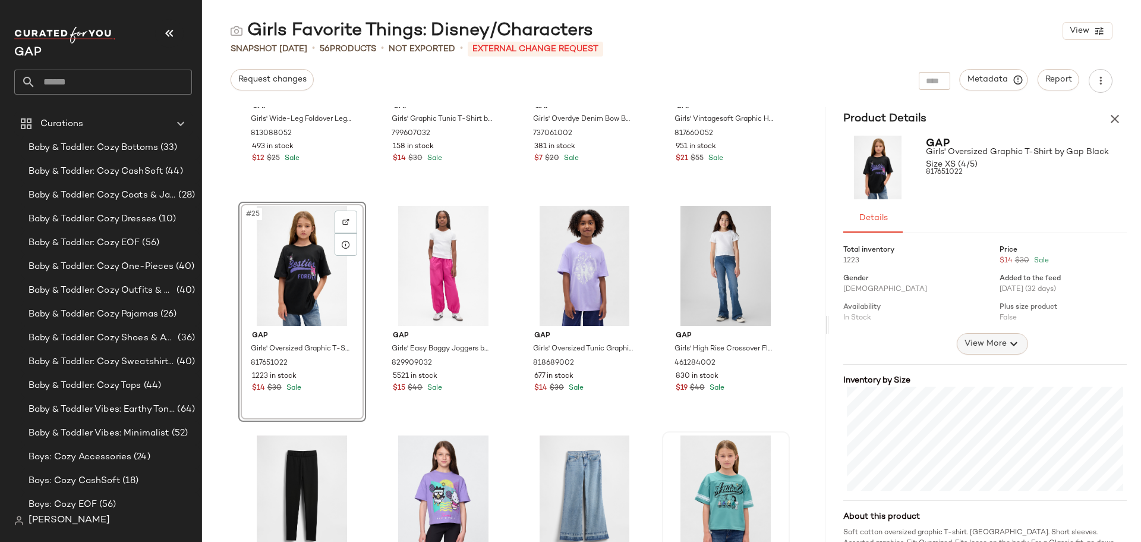
click at [984, 338] on span "View More" at bounding box center [985, 343] width 43 height 14
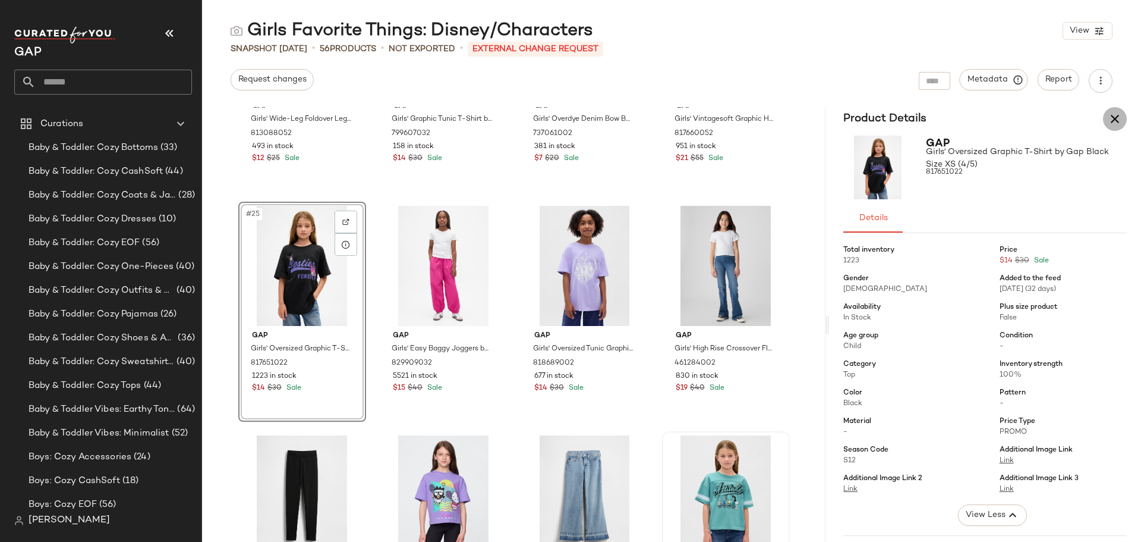
click at [1111, 116] on icon "button" at bounding box center [1115, 119] width 14 height 14
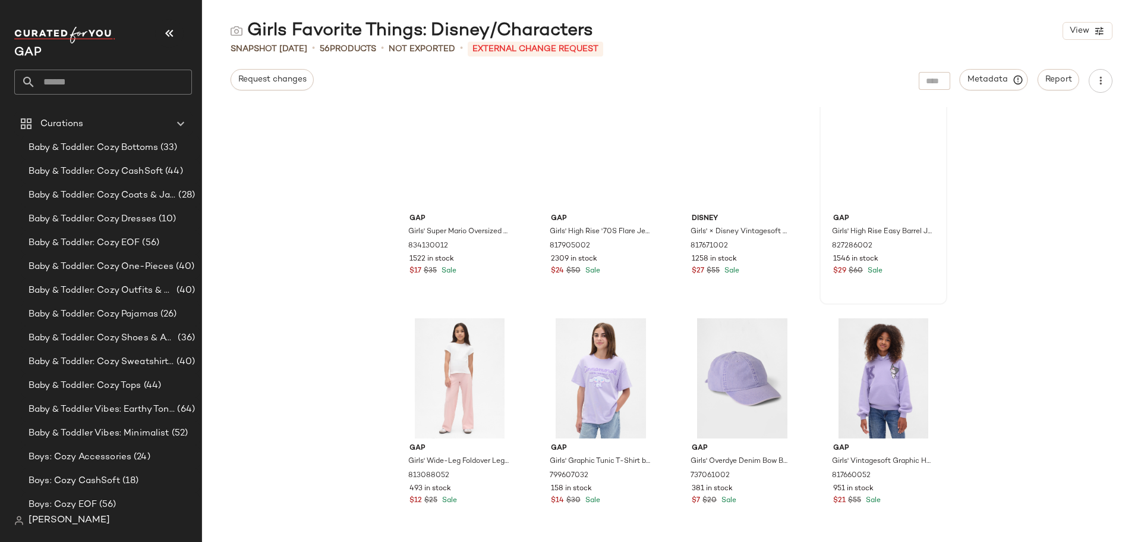
scroll to position [938, 0]
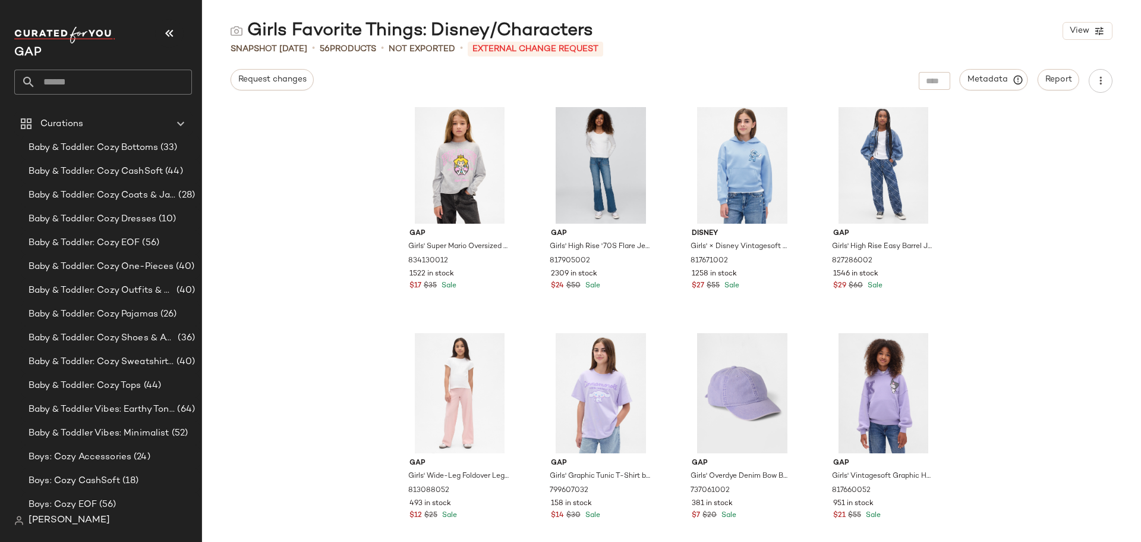
click at [929, 81] on div at bounding box center [935, 81] width 32 height 18
click at [792, 84] on icon "button" at bounding box center [790, 81] width 14 height 14
click at [1017, 251] on div "Gap Girls' Super Mario Oversized Graphic T-Shirt by Gap Light [PERSON_NAME] Siz…" at bounding box center [671, 324] width 939 height 435
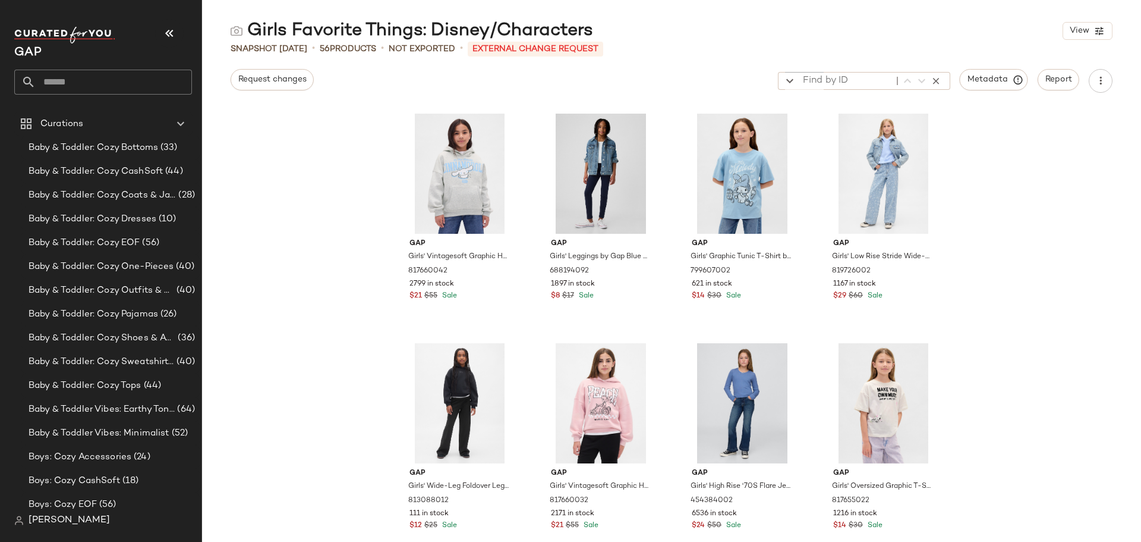
click at [272, 383] on div "Gap Girls' Vintagesoft Graphic Hoodie by Gap [PERSON_NAME] Size L (10) 81766004…" at bounding box center [671, 324] width 939 height 435
click at [319, 232] on div "Gap Girls' Vintagesoft Graphic Hoodie by Gap [PERSON_NAME] Size L (10) 81766004…" at bounding box center [671, 324] width 939 height 435
click at [785, 156] on icon at bounding box center [786, 152] width 10 height 10
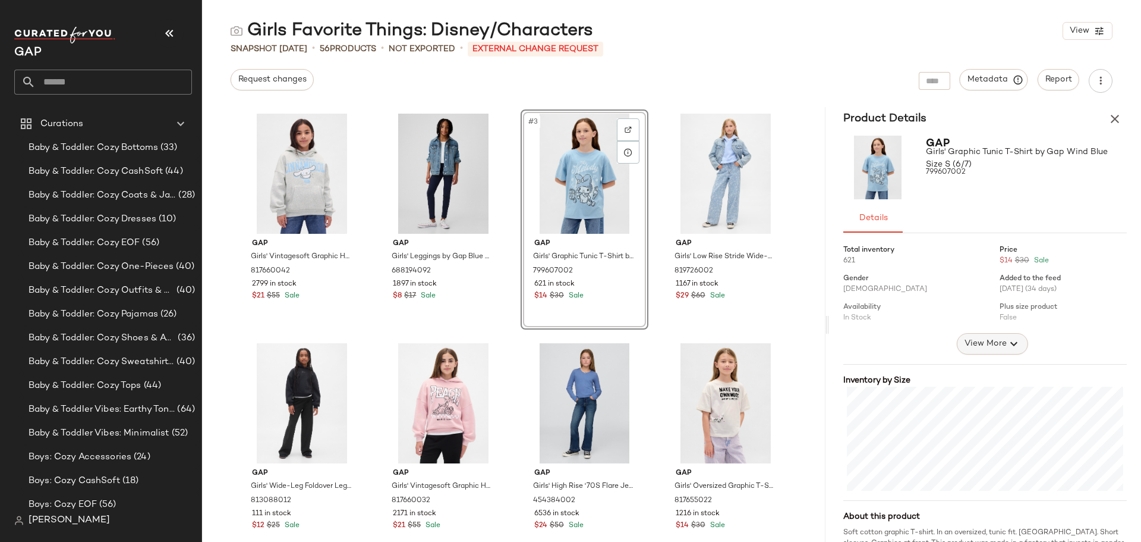
click at [998, 337] on span "View More" at bounding box center [985, 343] width 43 height 14
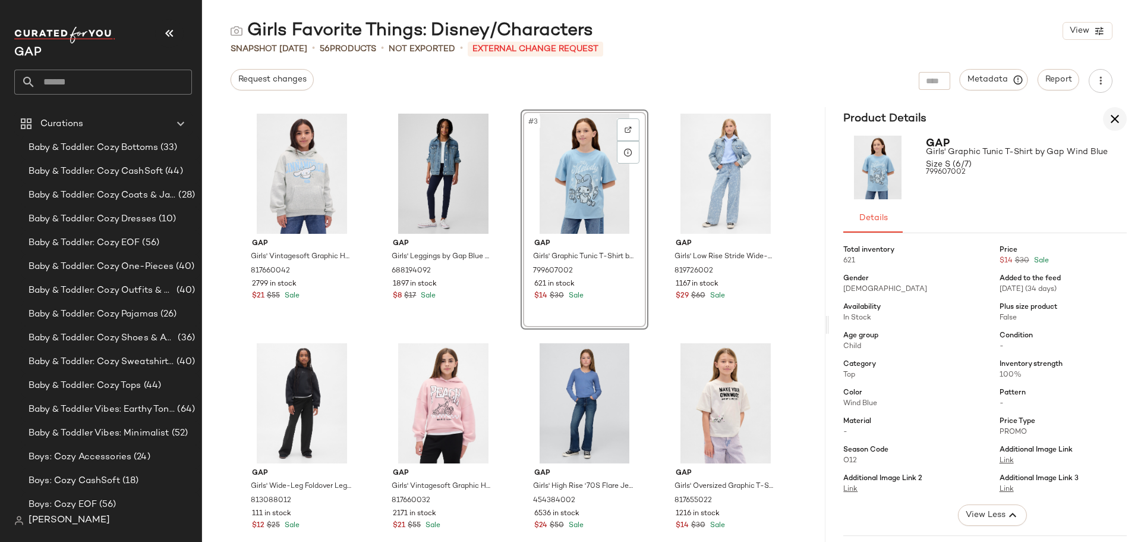
click at [1111, 122] on icon "button" at bounding box center [1115, 119] width 14 height 14
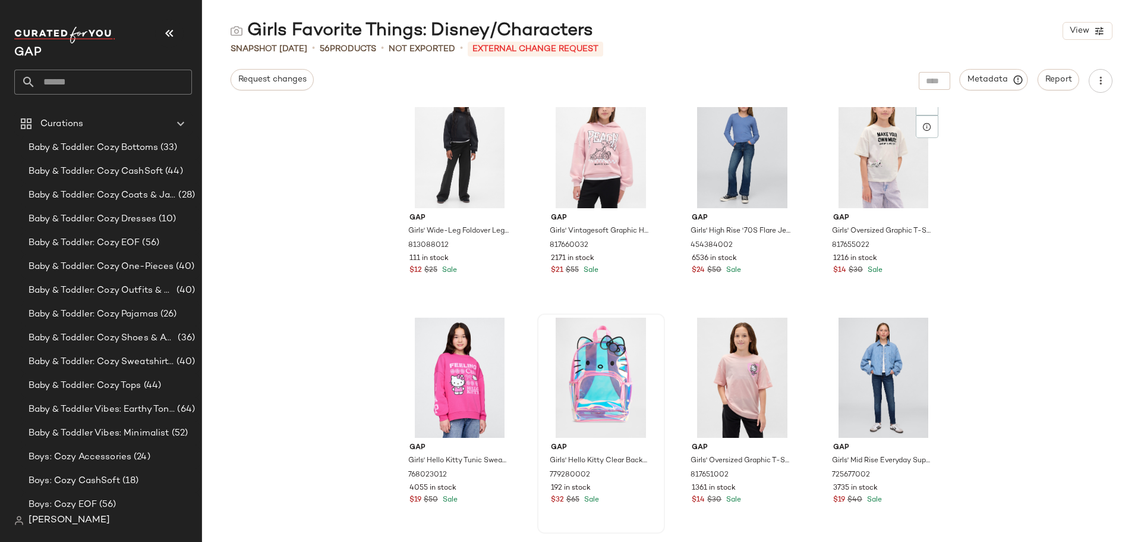
scroll to position [307, 0]
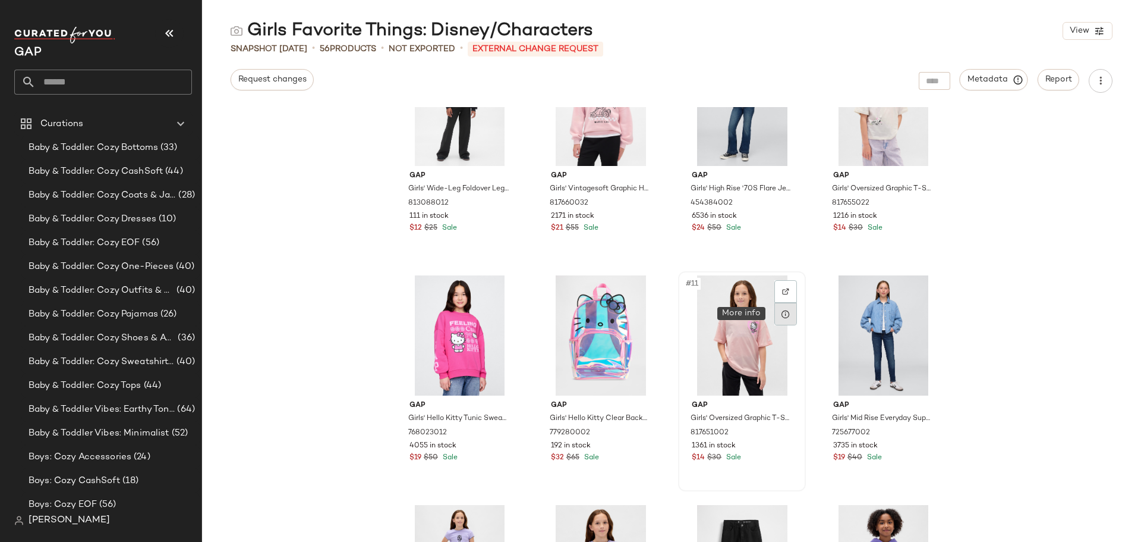
click at [784, 312] on icon at bounding box center [786, 314] width 10 height 10
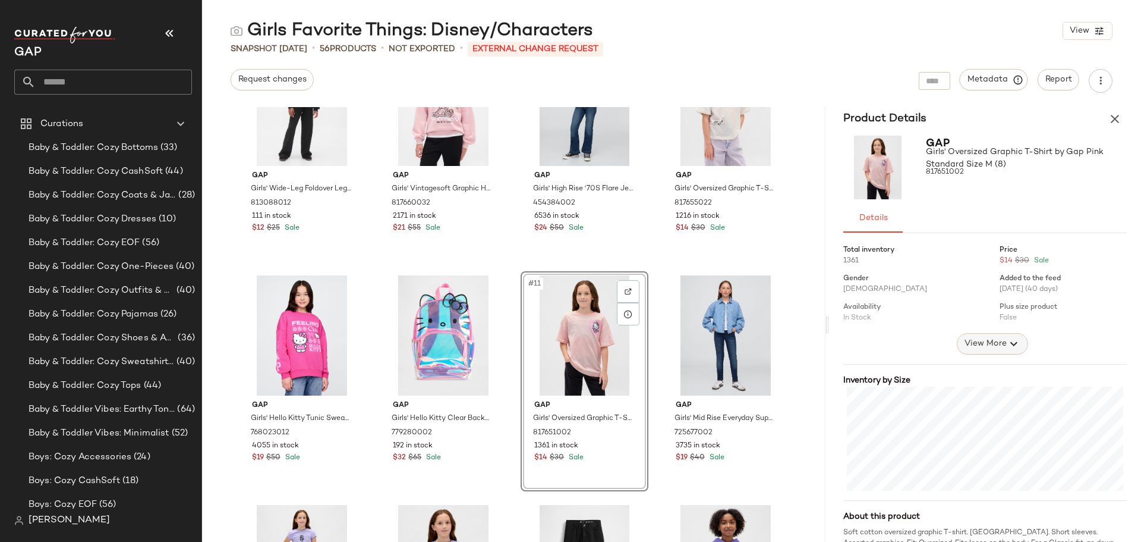
click at [1007, 337] on icon "button" at bounding box center [1014, 343] width 14 height 14
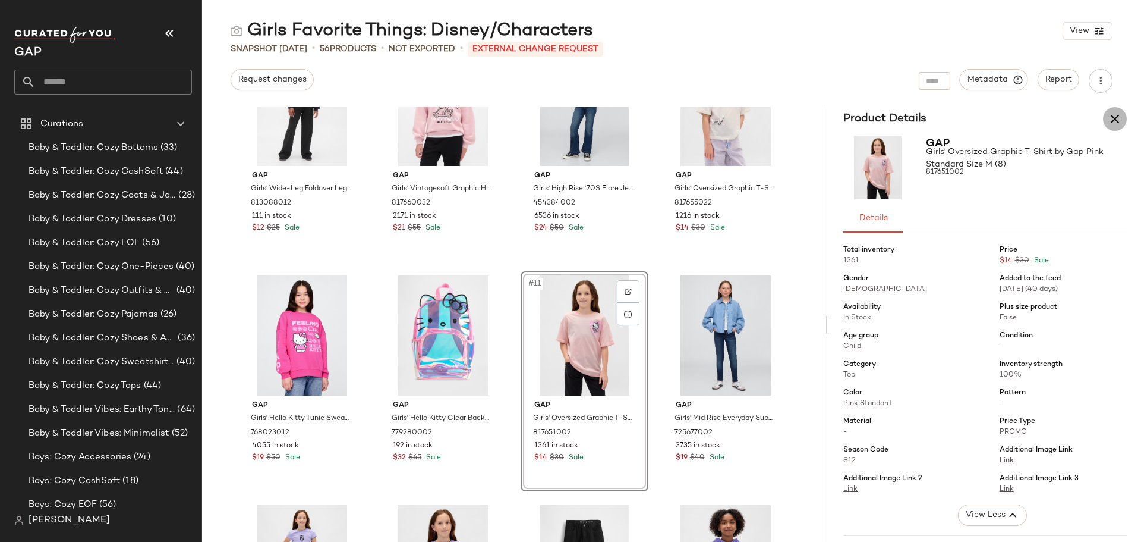
click at [1114, 109] on button "button" at bounding box center [1115, 119] width 24 height 24
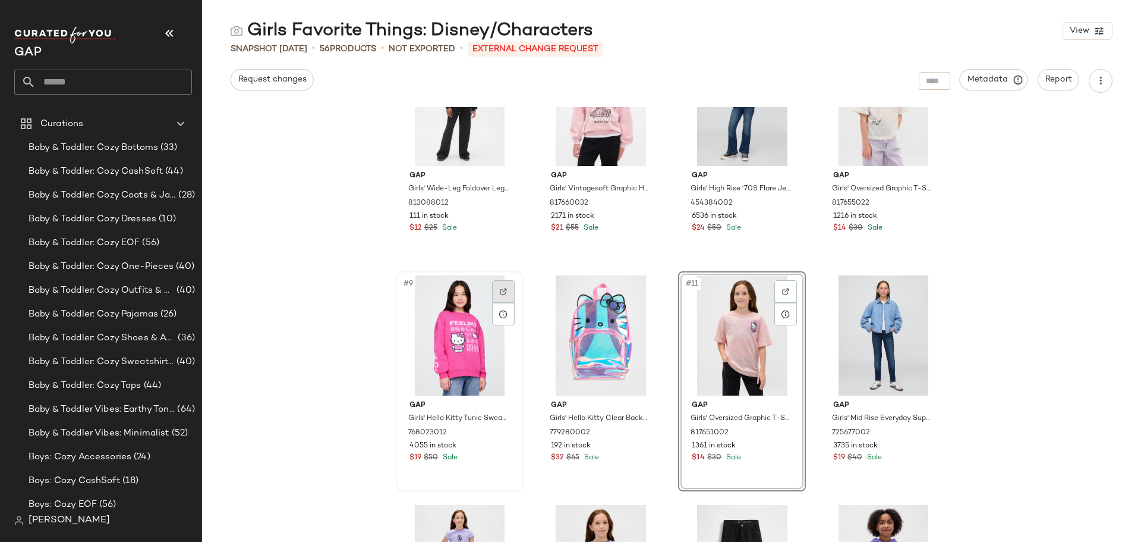
click at [500, 291] on img at bounding box center [503, 291] width 7 height 7
click at [294, 295] on div "Gap Girls' Wide-Leg Foldover Leggings by Gap True Black Size M (8) 813088012 11…" at bounding box center [671, 324] width 939 height 435
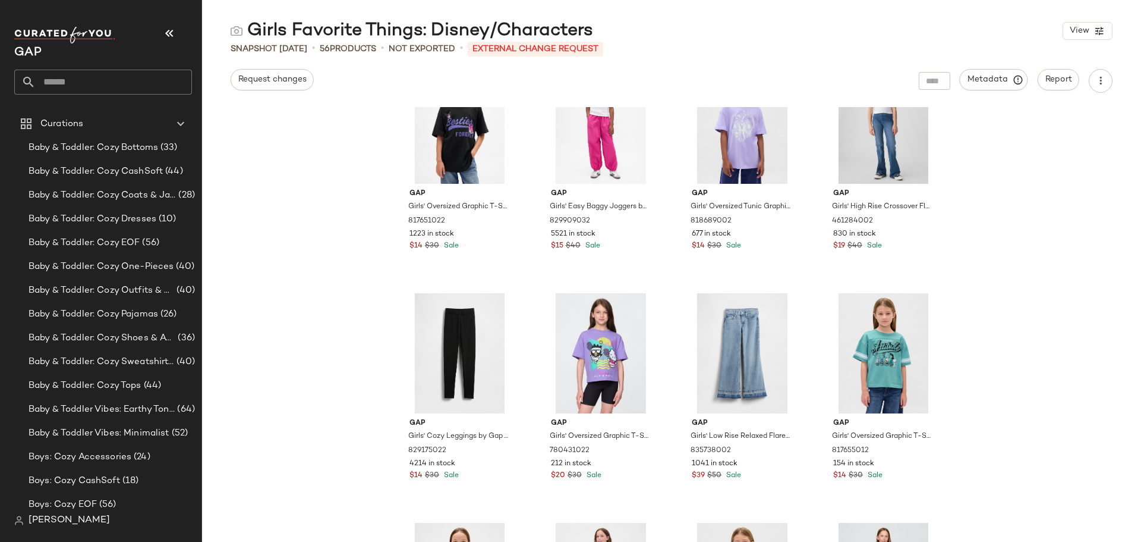
scroll to position [1496, 0]
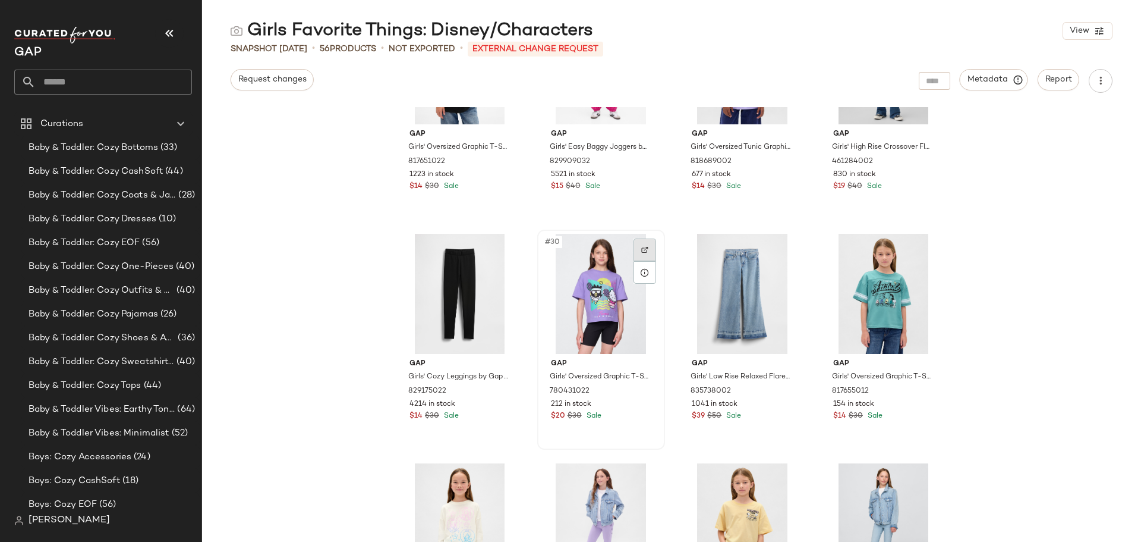
click at [640, 254] on div at bounding box center [645, 249] width 23 height 23
click at [642, 275] on icon at bounding box center [645, 273] width 10 height 10
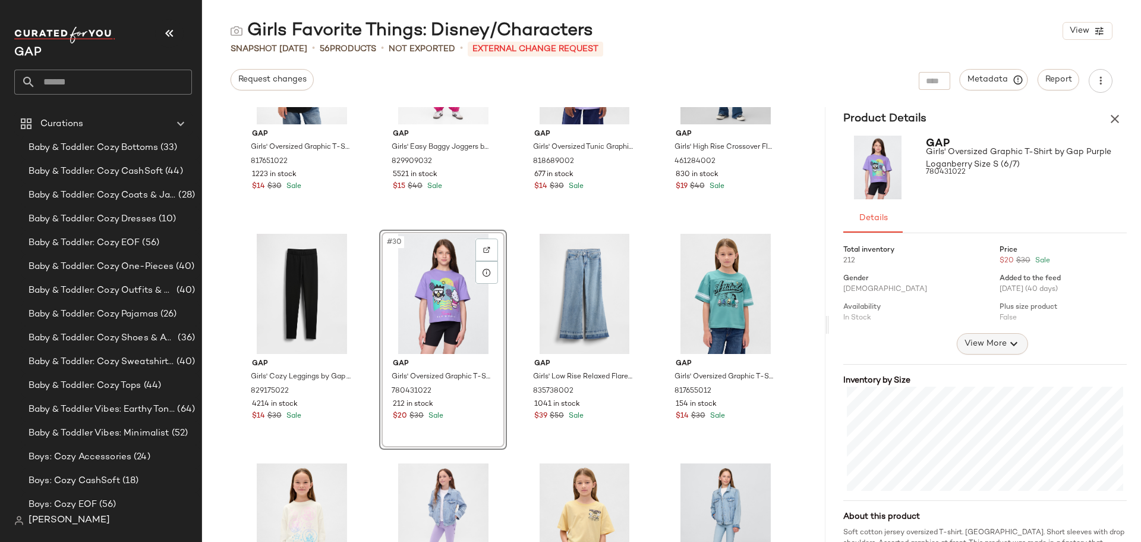
click at [992, 344] on span "View More" at bounding box center [985, 343] width 43 height 14
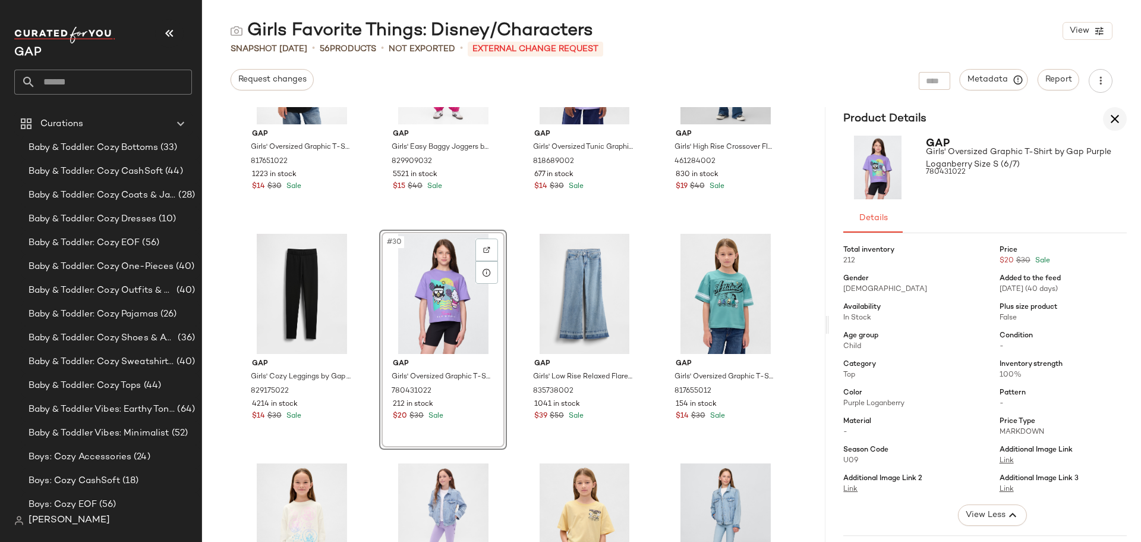
click at [1120, 114] on icon "button" at bounding box center [1115, 119] width 14 height 14
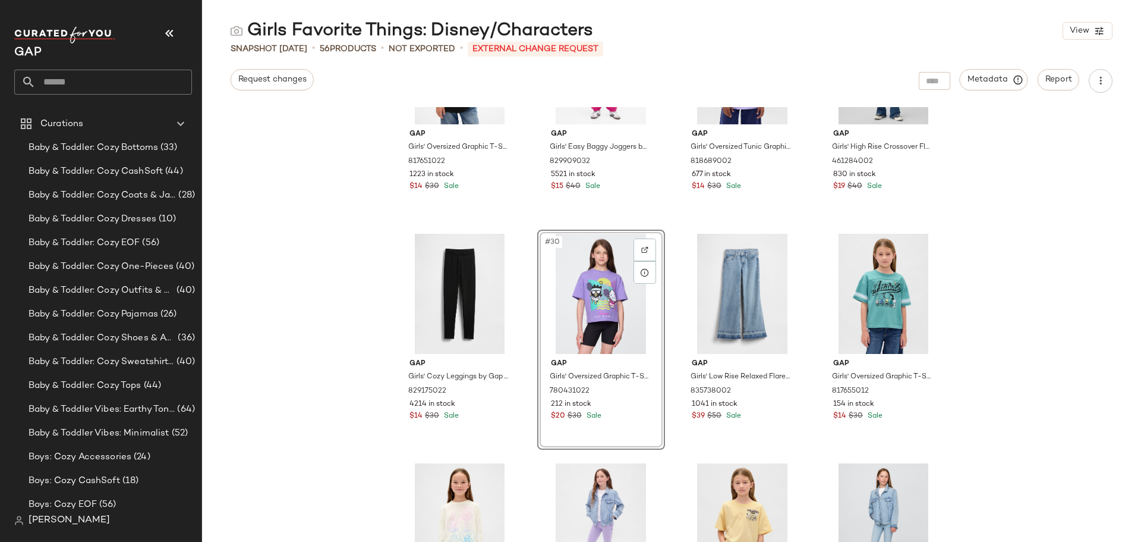
click at [1110, 350] on div "Gap Girls' Oversized Graphic T-Shirt by Gap Black Size XS (4/5) 817651022 1223 …" at bounding box center [671, 324] width 939 height 435
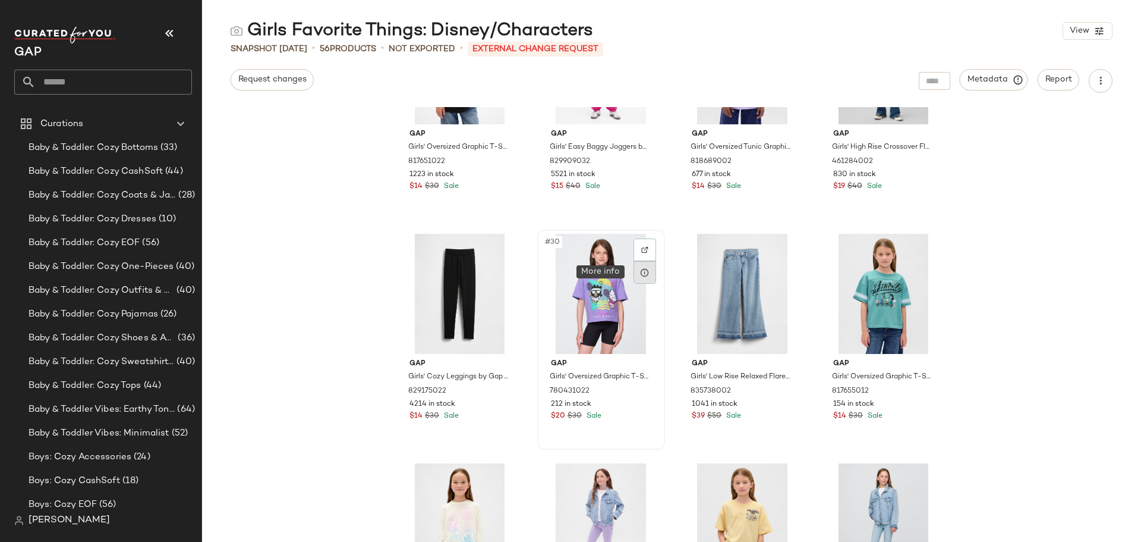
click at [640, 271] on icon at bounding box center [645, 273] width 10 height 10
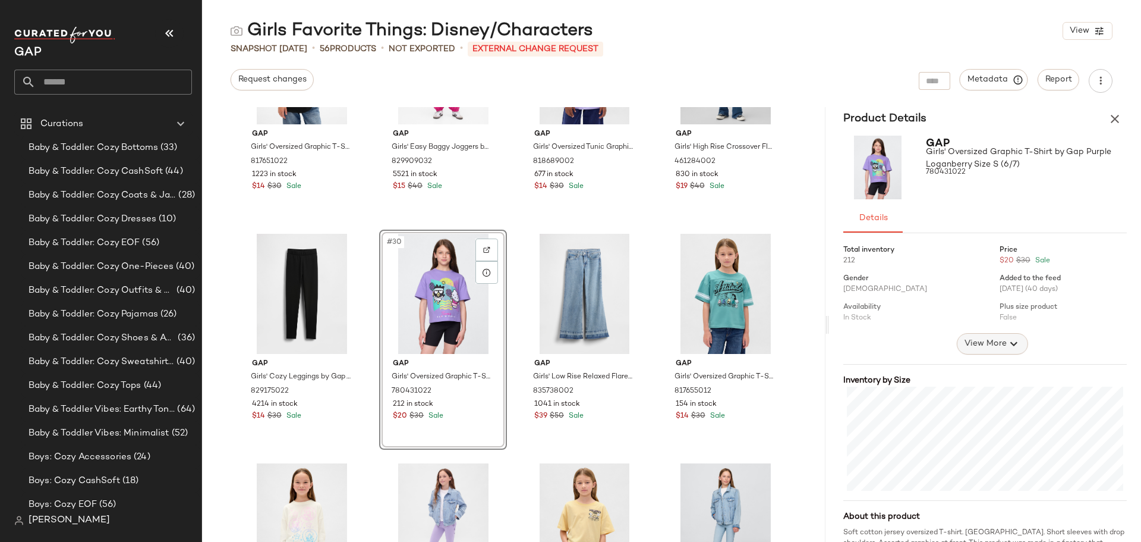
click at [998, 352] on button "View More" at bounding box center [992, 343] width 71 height 21
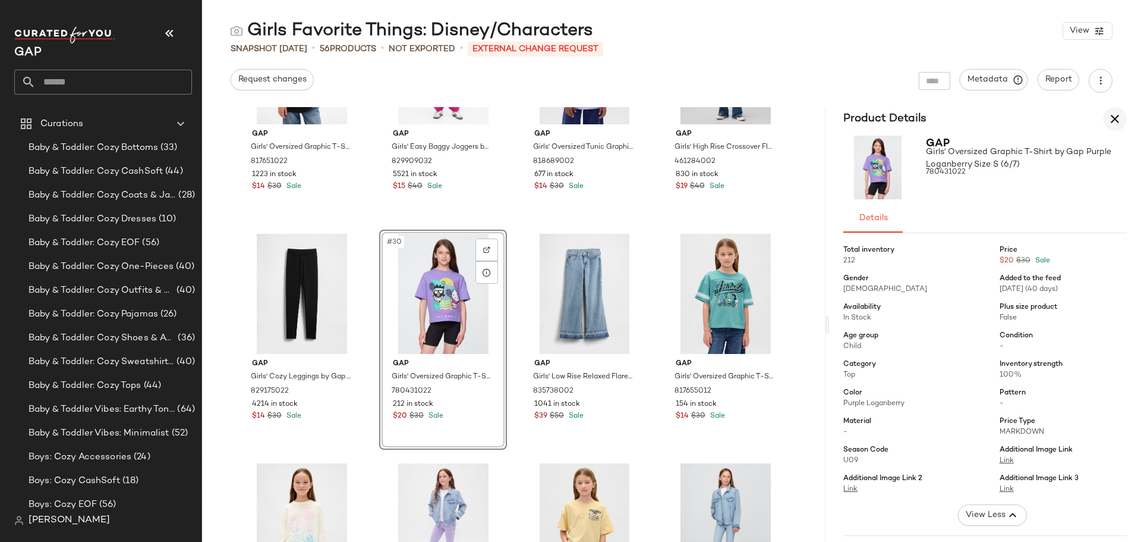
click at [1116, 122] on icon "button" at bounding box center [1115, 119] width 14 height 14
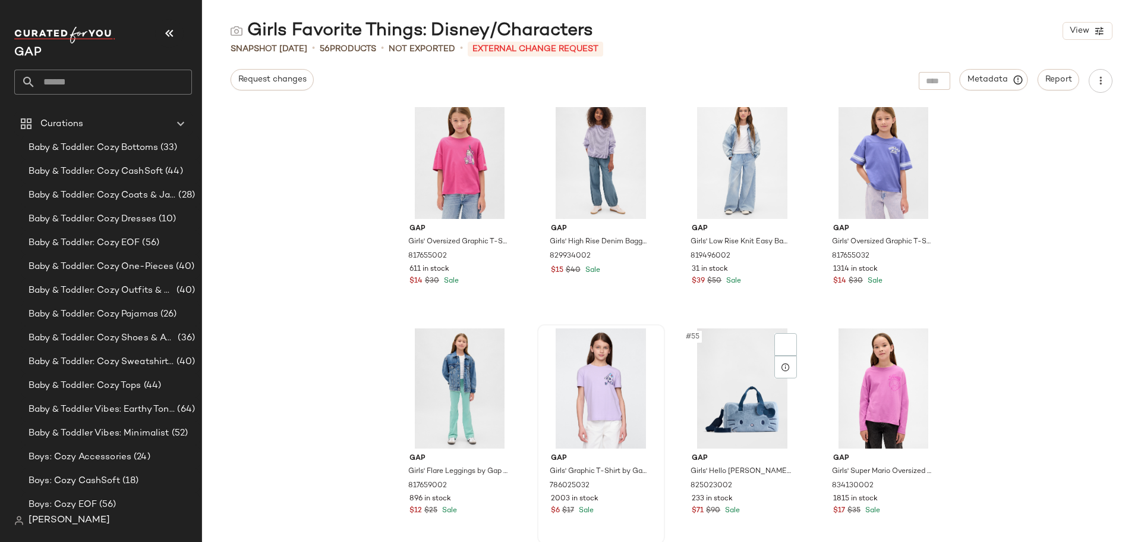
scroll to position [2781, 0]
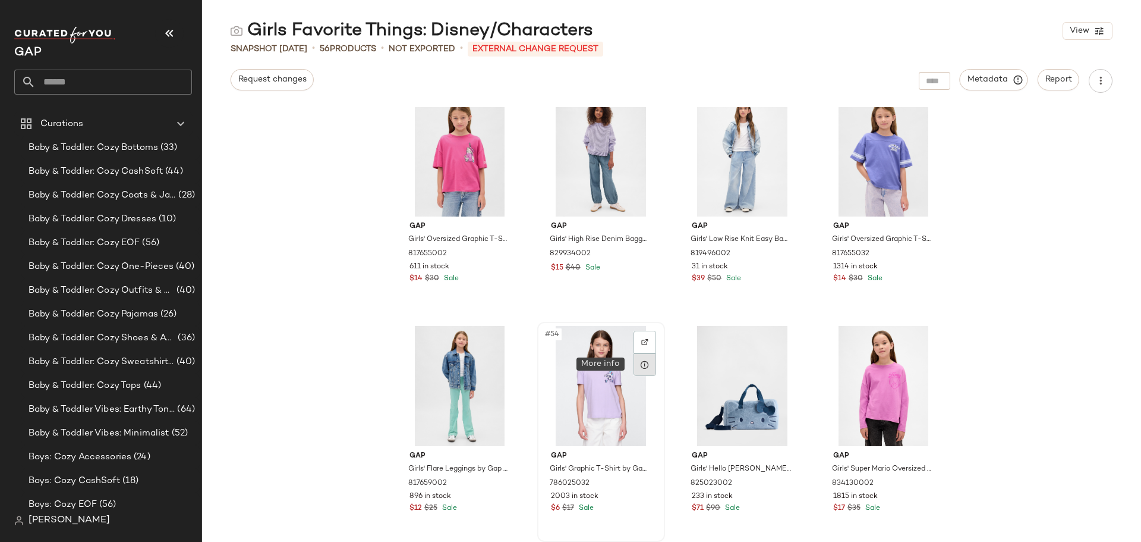
click at [642, 369] on icon at bounding box center [645, 365] width 10 height 10
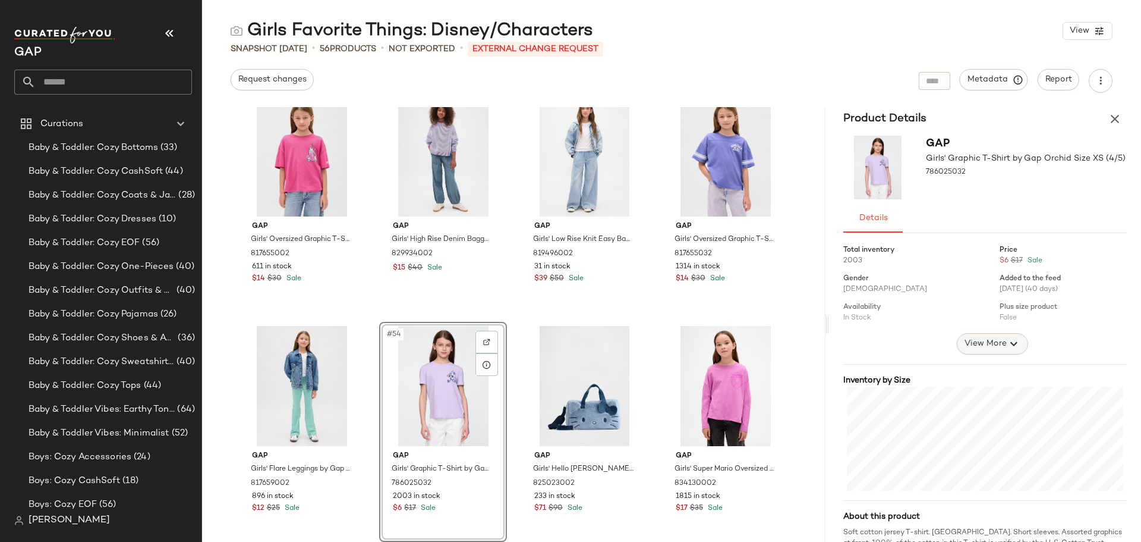
click at [992, 337] on span "View More" at bounding box center [985, 343] width 43 height 14
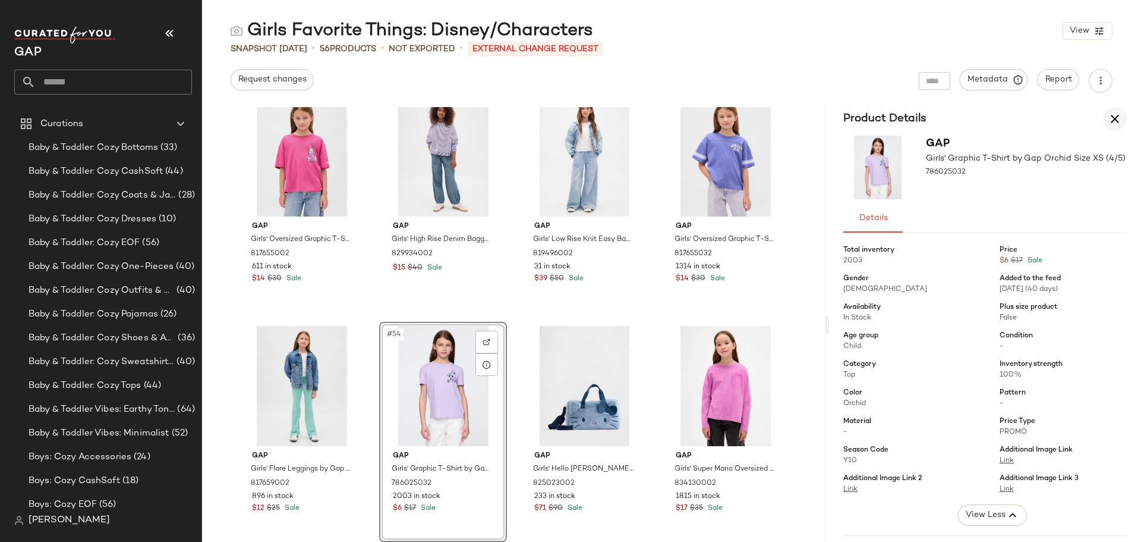
click at [1115, 117] on icon "button" at bounding box center [1115, 119] width 14 height 14
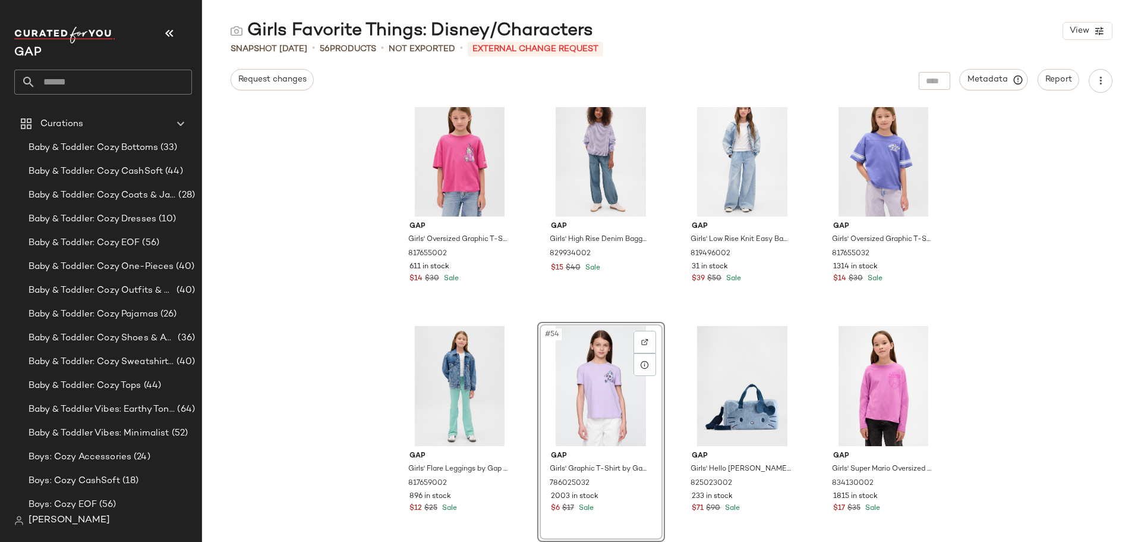
click at [1015, 382] on div "Gap Girls' Low Rise Stride Wide-Leg Jeans by Gap Pure Pink Size 5 819740002 135…" at bounding box center [671, 324] width 939 height 435
